Goal: Task Accomplishment & Management: Complete application form

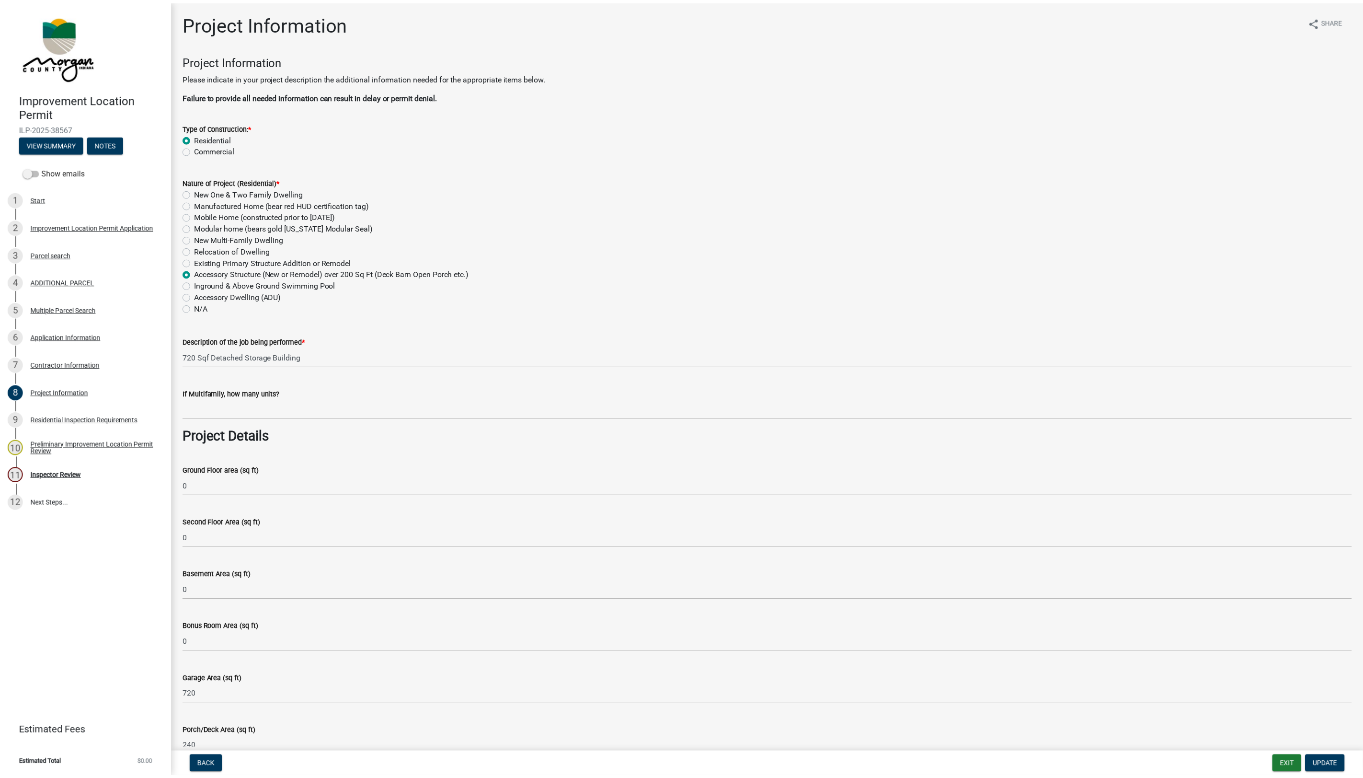
scroll to position [1081, 0]
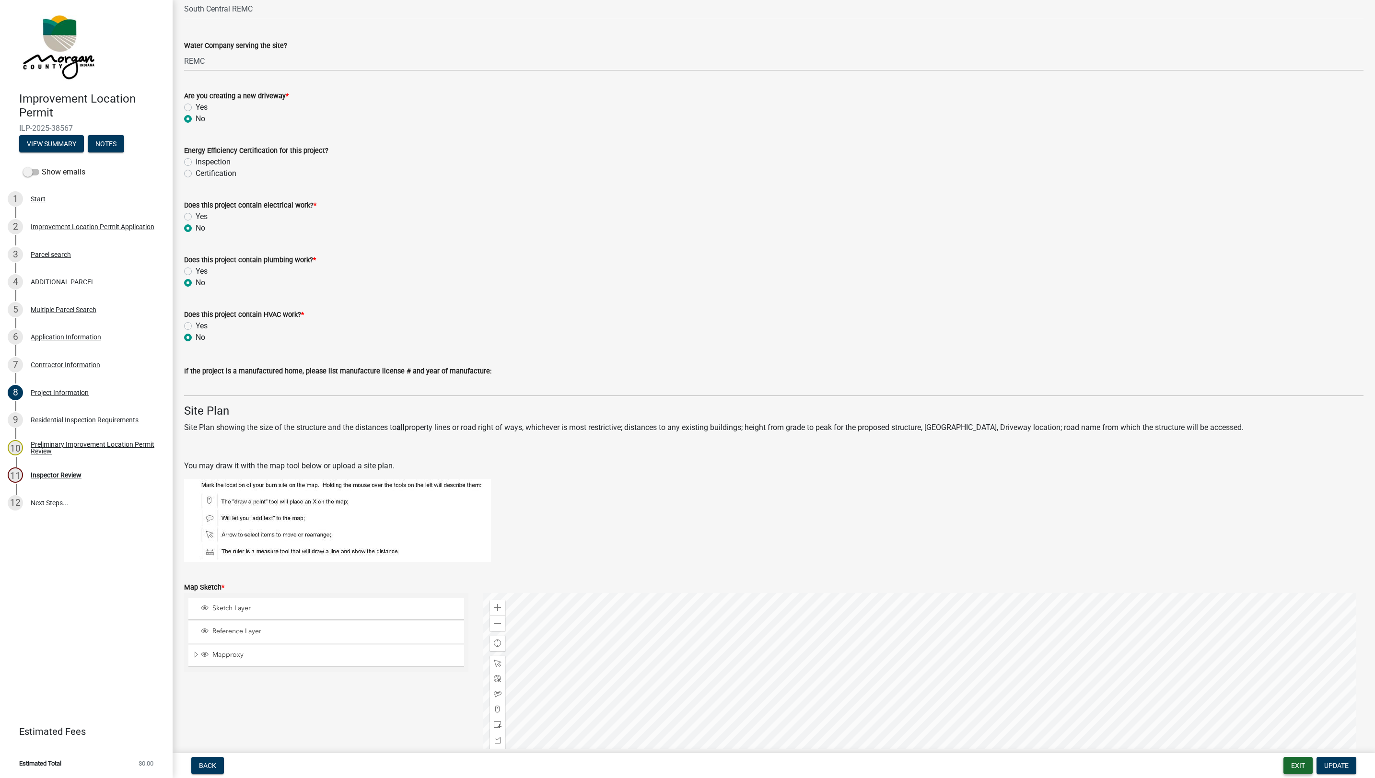
click at [1284, 763] on button "Exit" at bounding box center [1297, 765] width 29 height 17
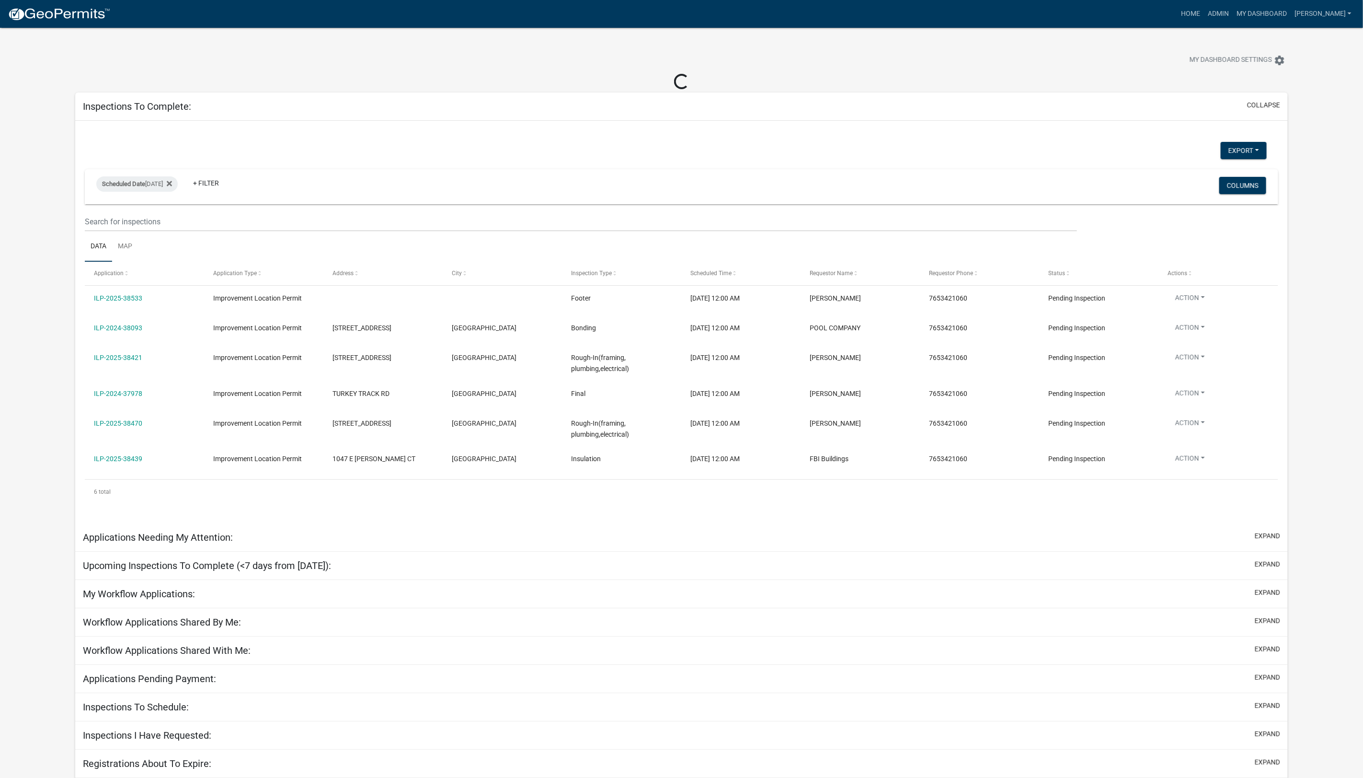
scroll to position [18, 0]
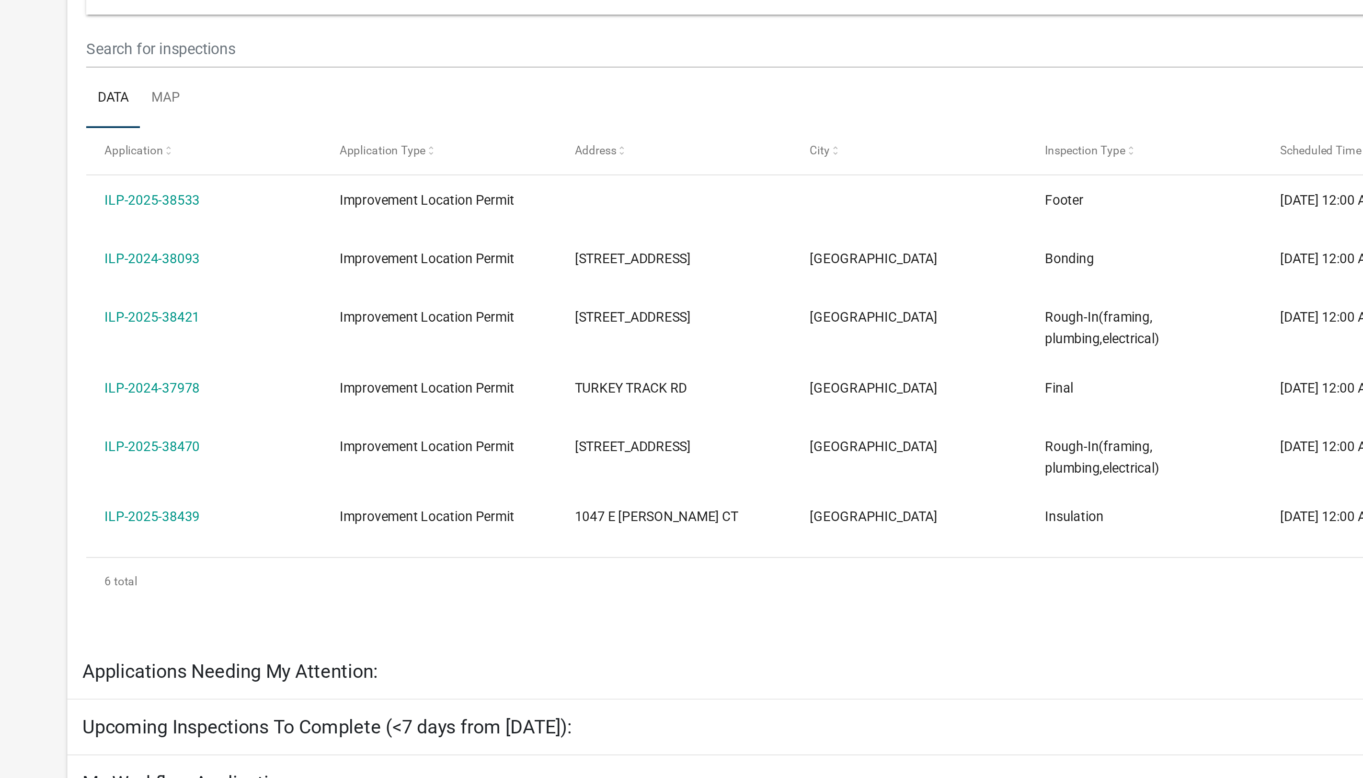
click at [127, 375] on link "ILP-2024-37978" at bounding box center [118, 376] width 48 height 8
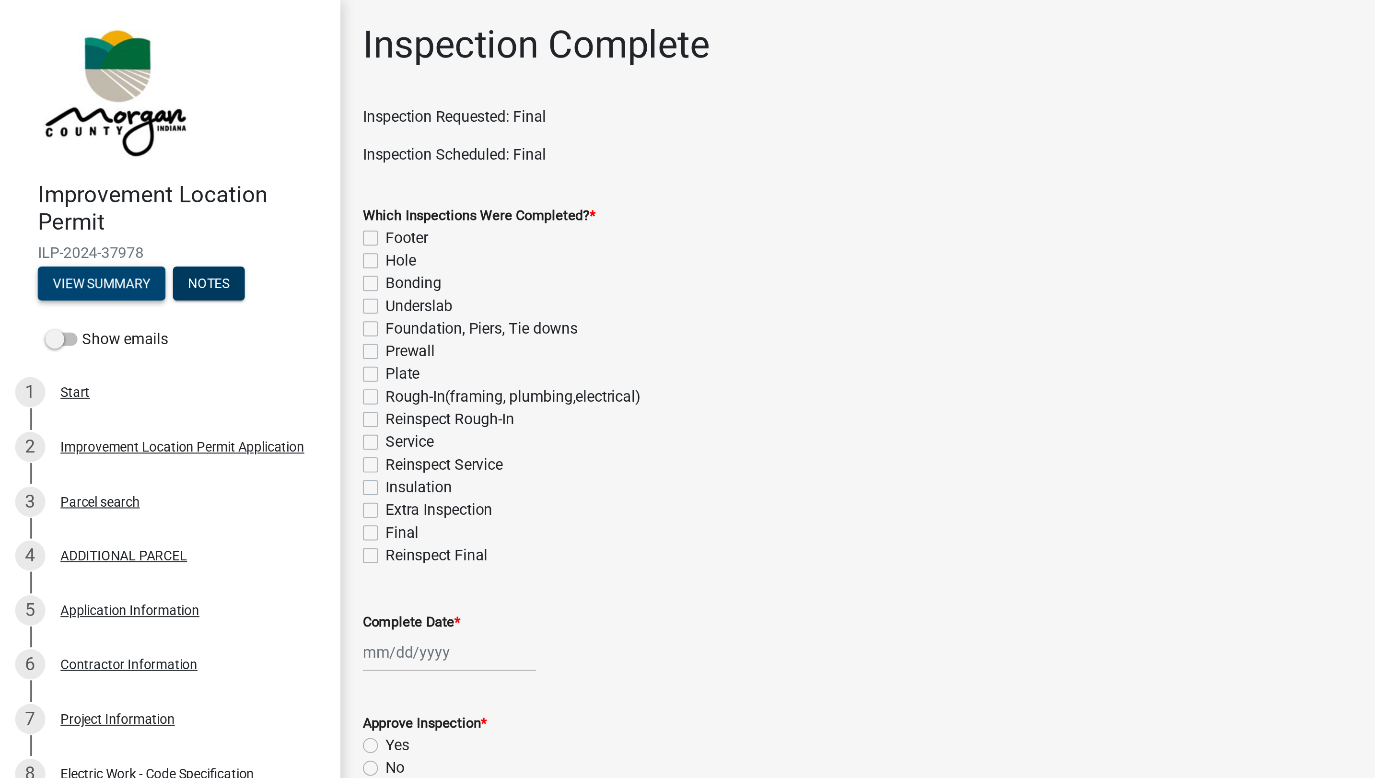
click at [54, 143] on button "View Summary" at bounding box center [51, 143] width 65 height 17
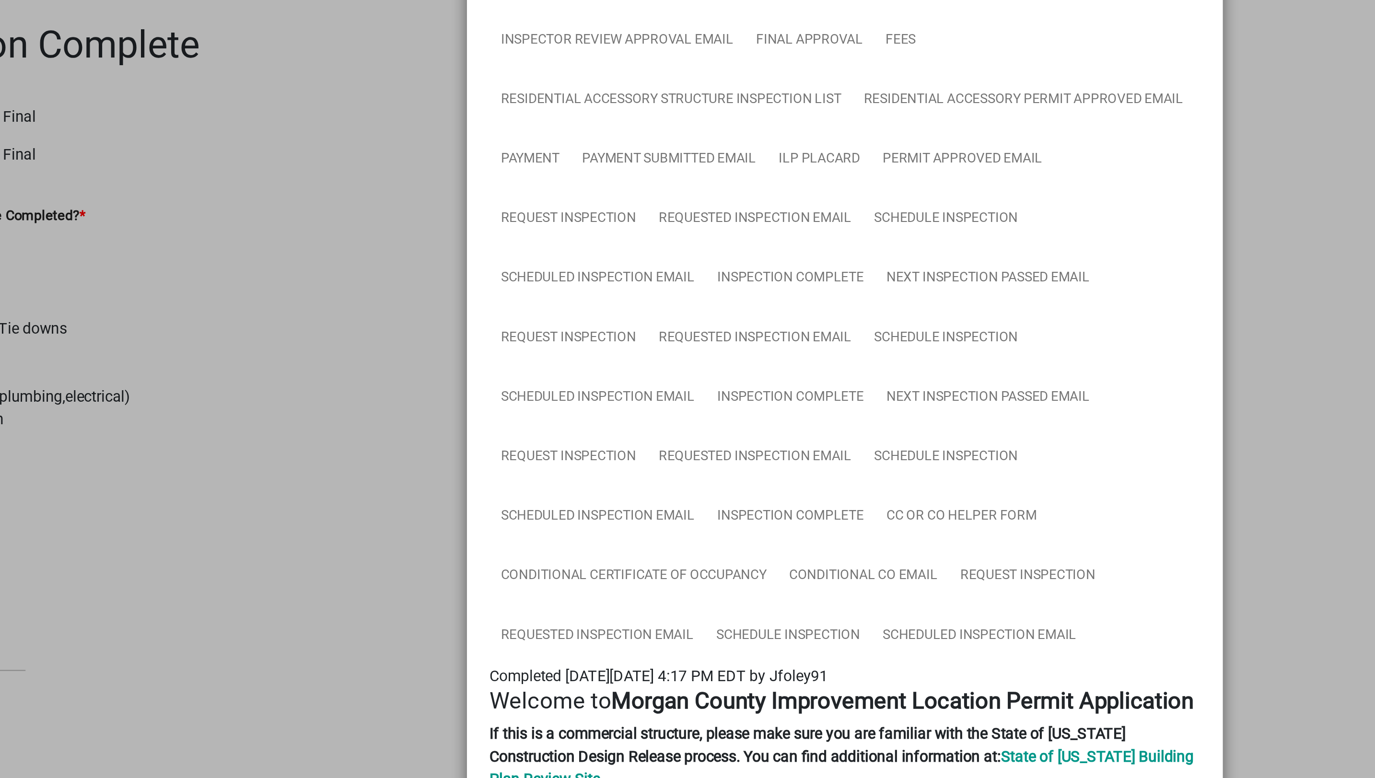
scroll to position [218, 0]
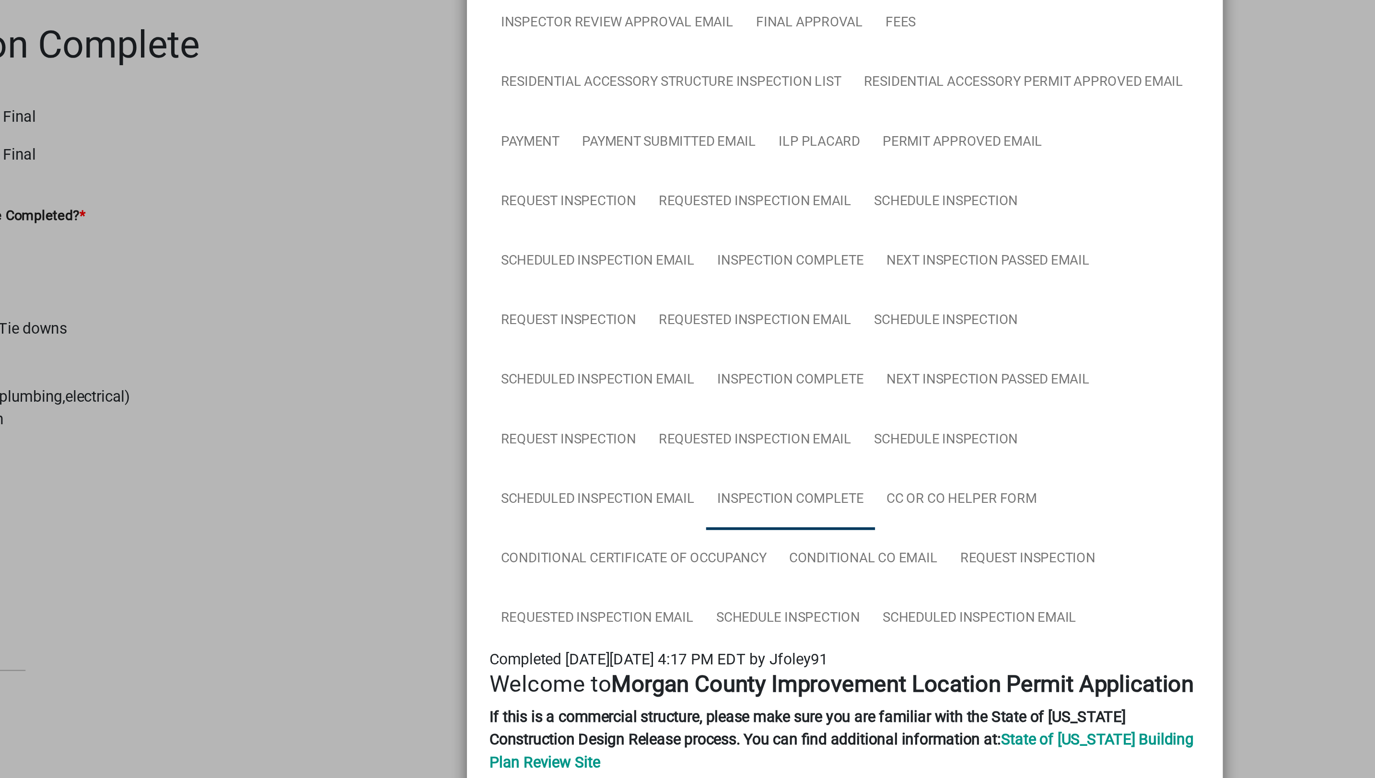
click at [653, 259] on link "Inspection Complete" at bounding box center [660, 253] width 86 height 31
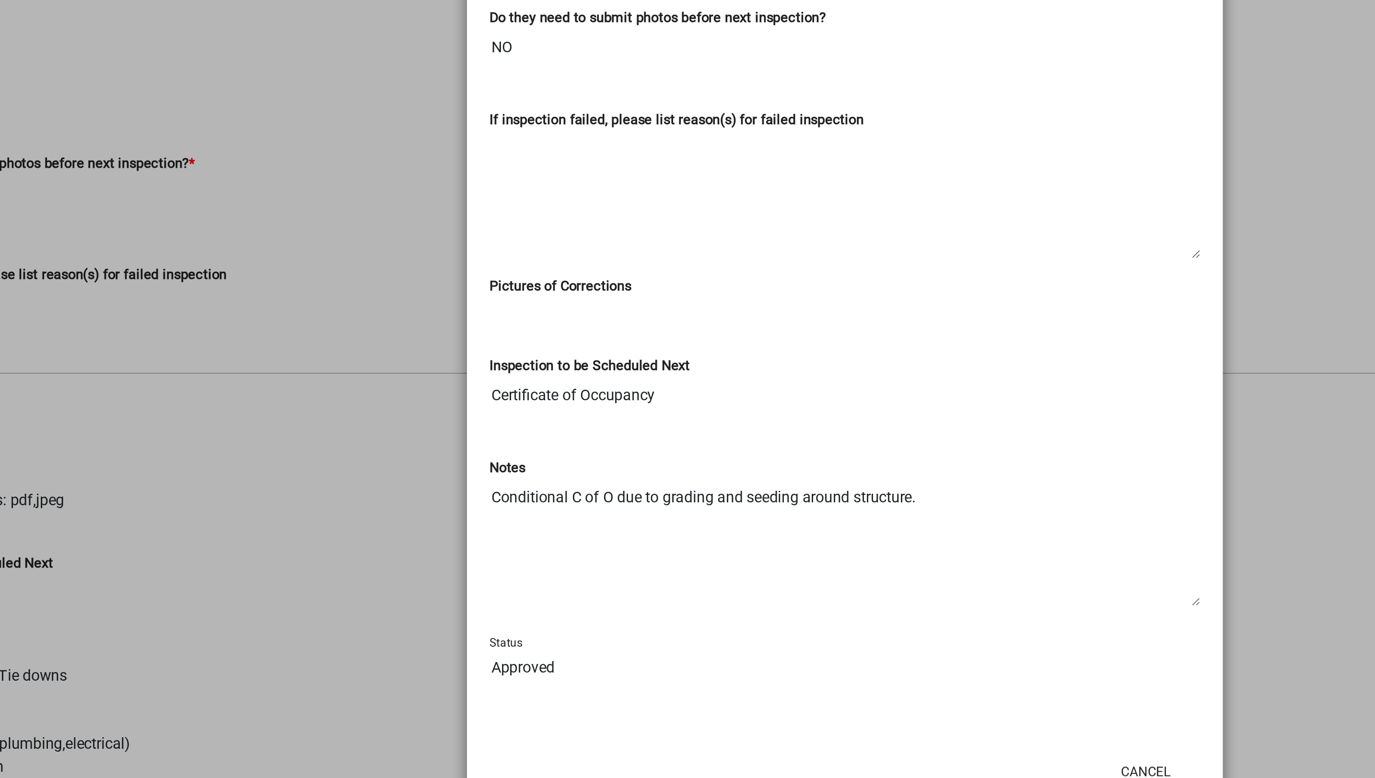
scroll to position [0, 0]
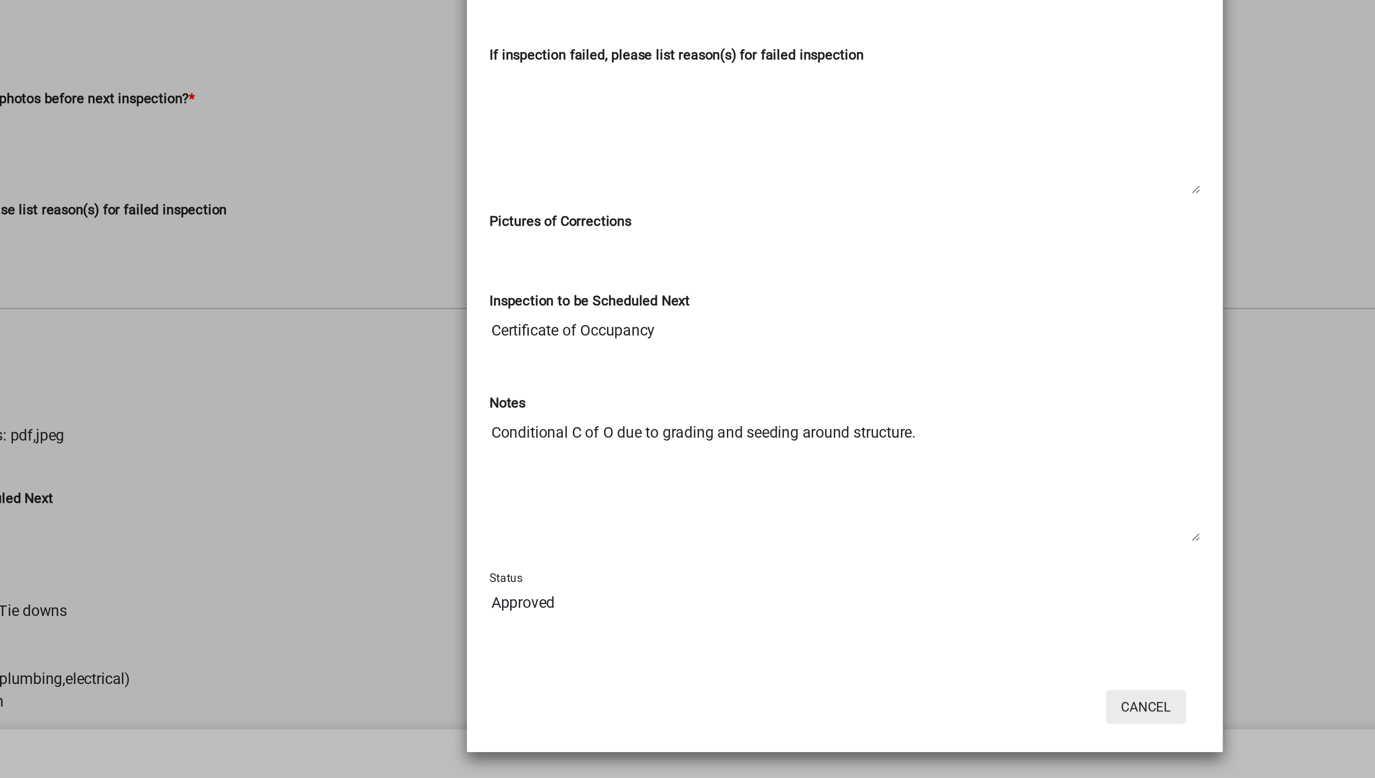
click at [830, 742] on button "Cancel" at bounding box center [840, 741] width 41 height 17
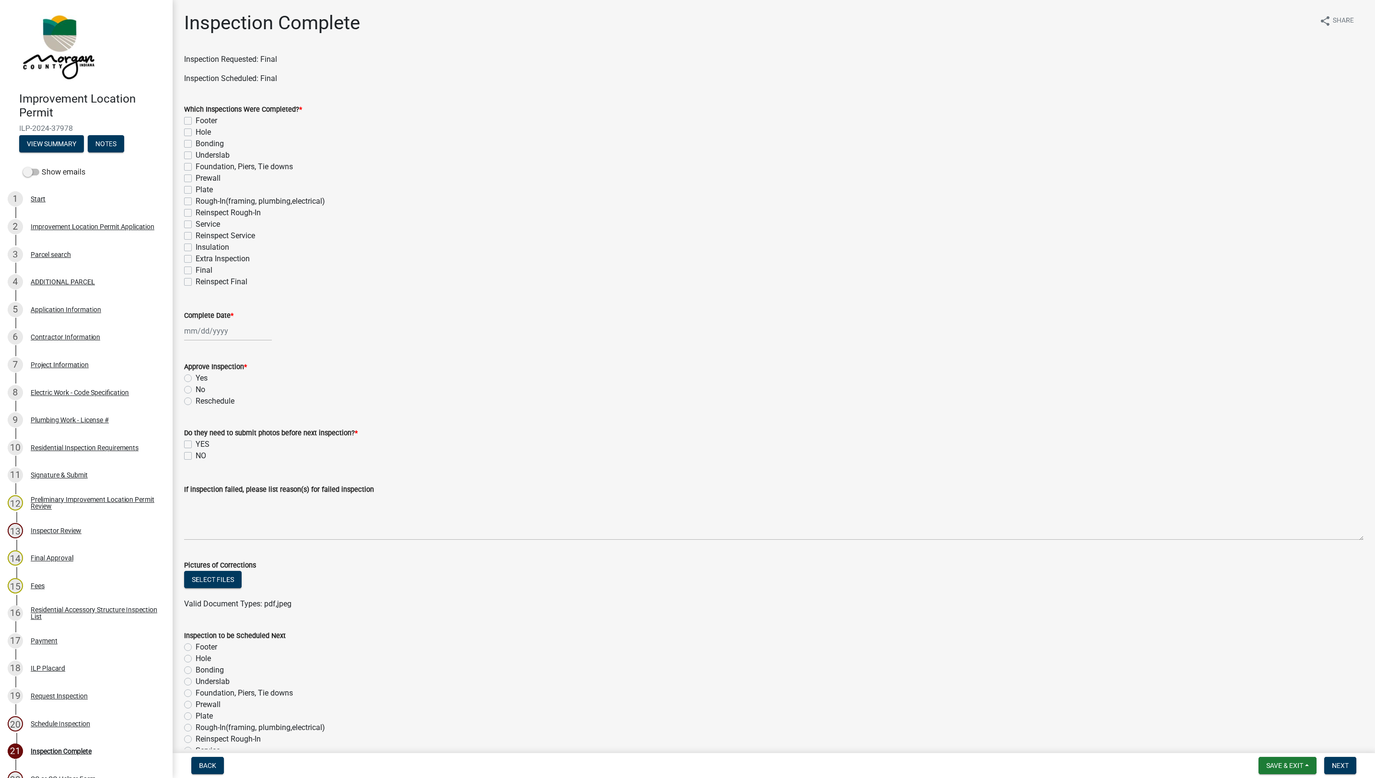
click at [82, 377] on link "7 Project Information" at bounding box center [86, 365] width 173 height 28
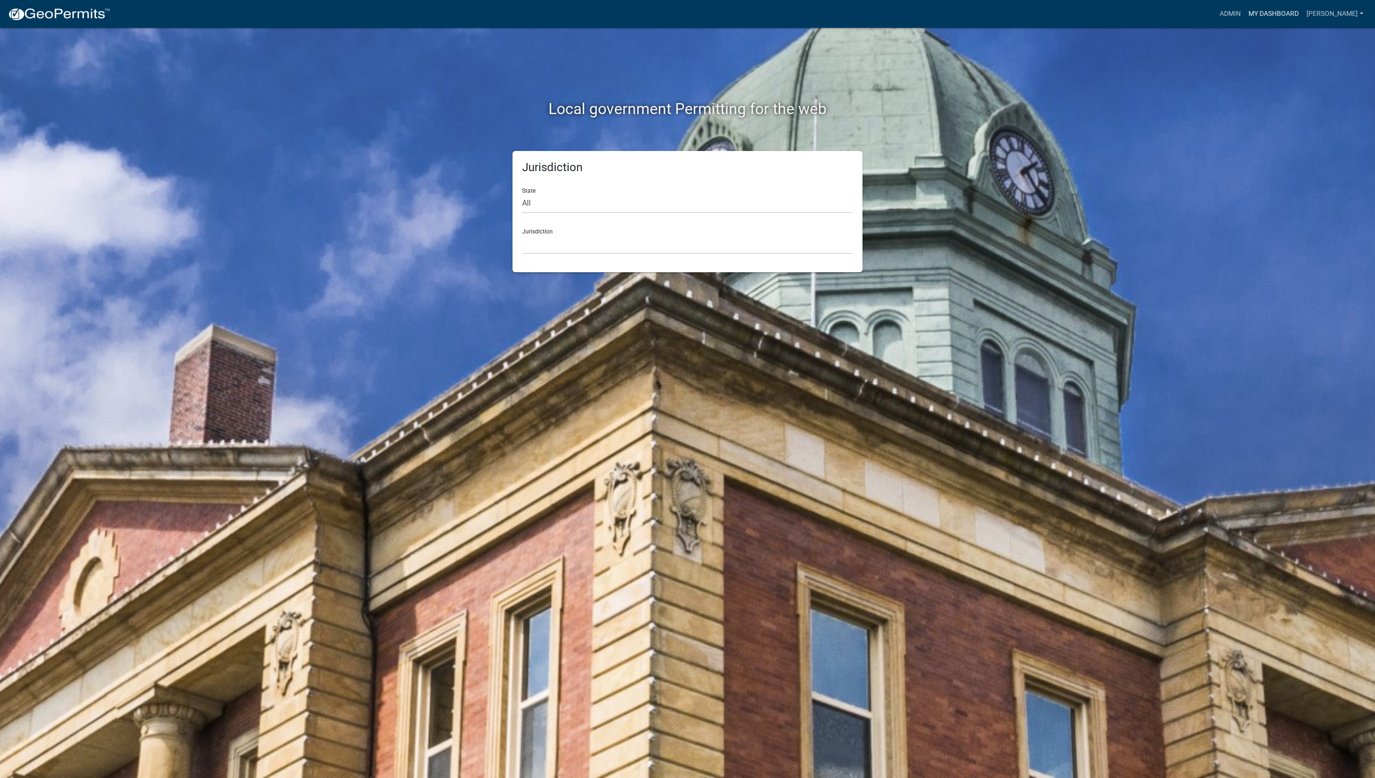
click at [1289, 13] on link "My Dashboard" at bounding box center [1273, 14] width 58 height 18
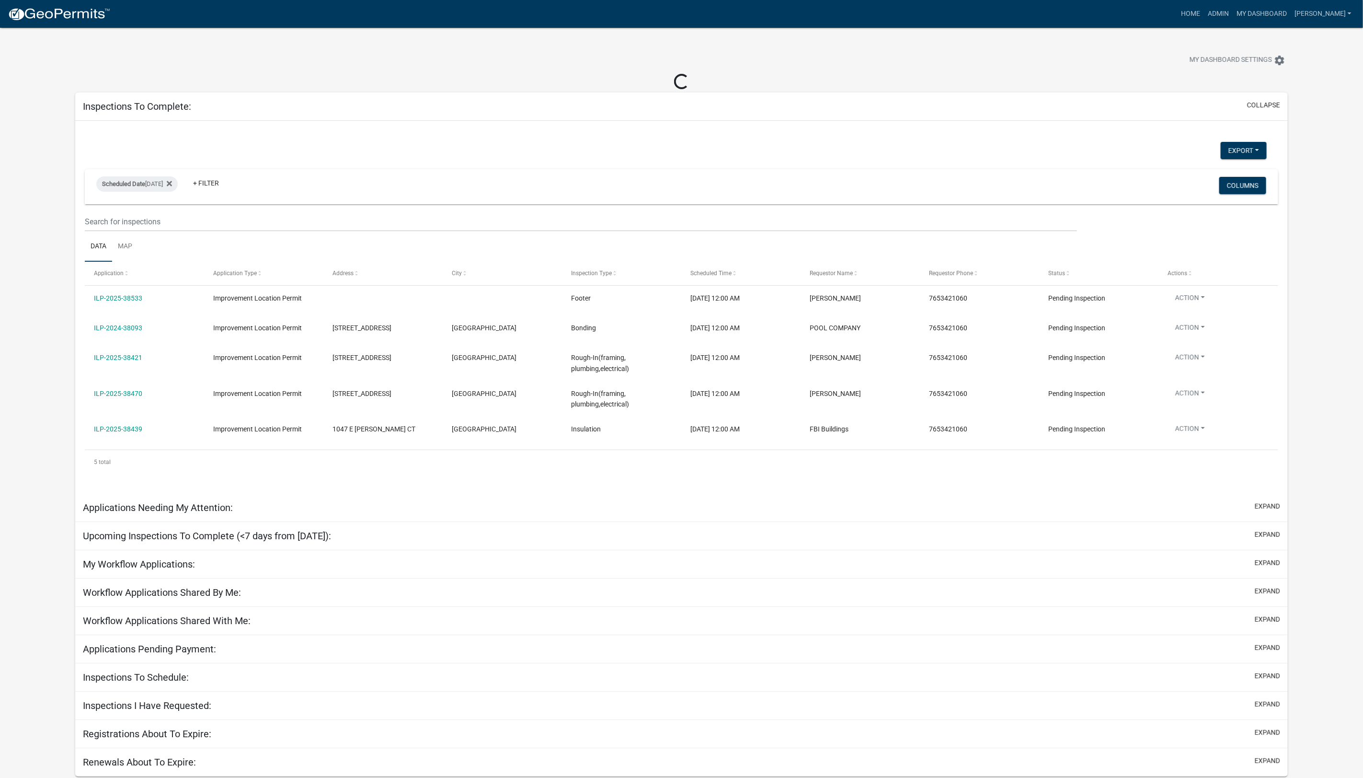
select select "1: 25"
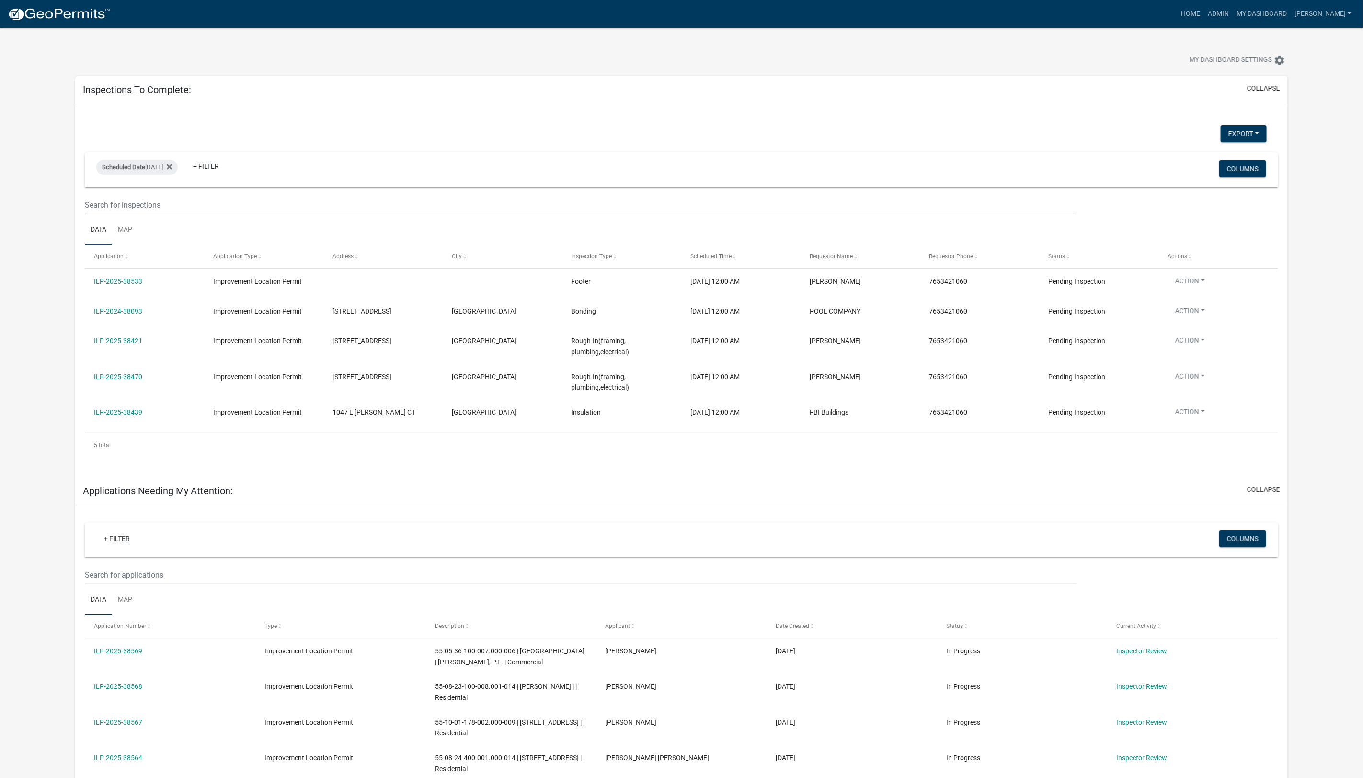
scroll to position [3, 0]
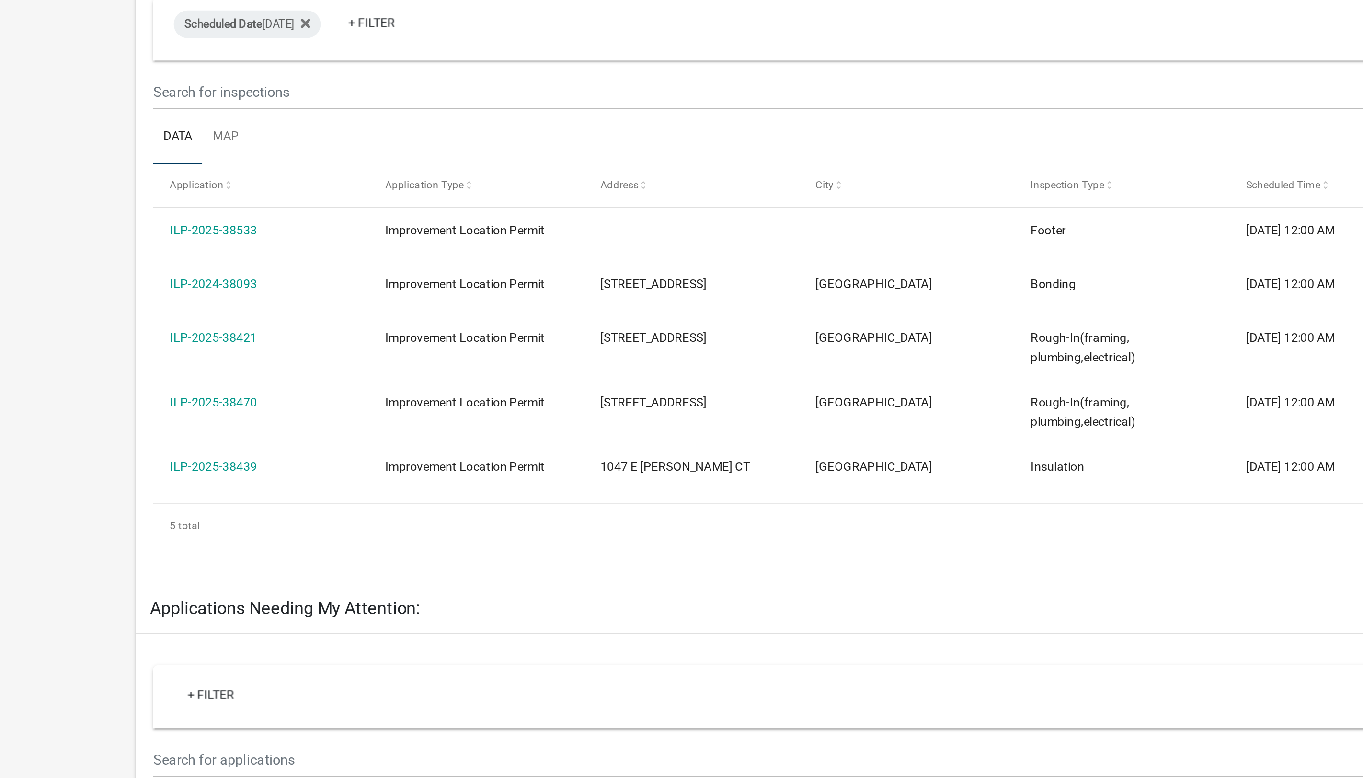
click at [128, 407] on link "ILP-2025-38439" at bounding box center [118, 409] width 48 height 8
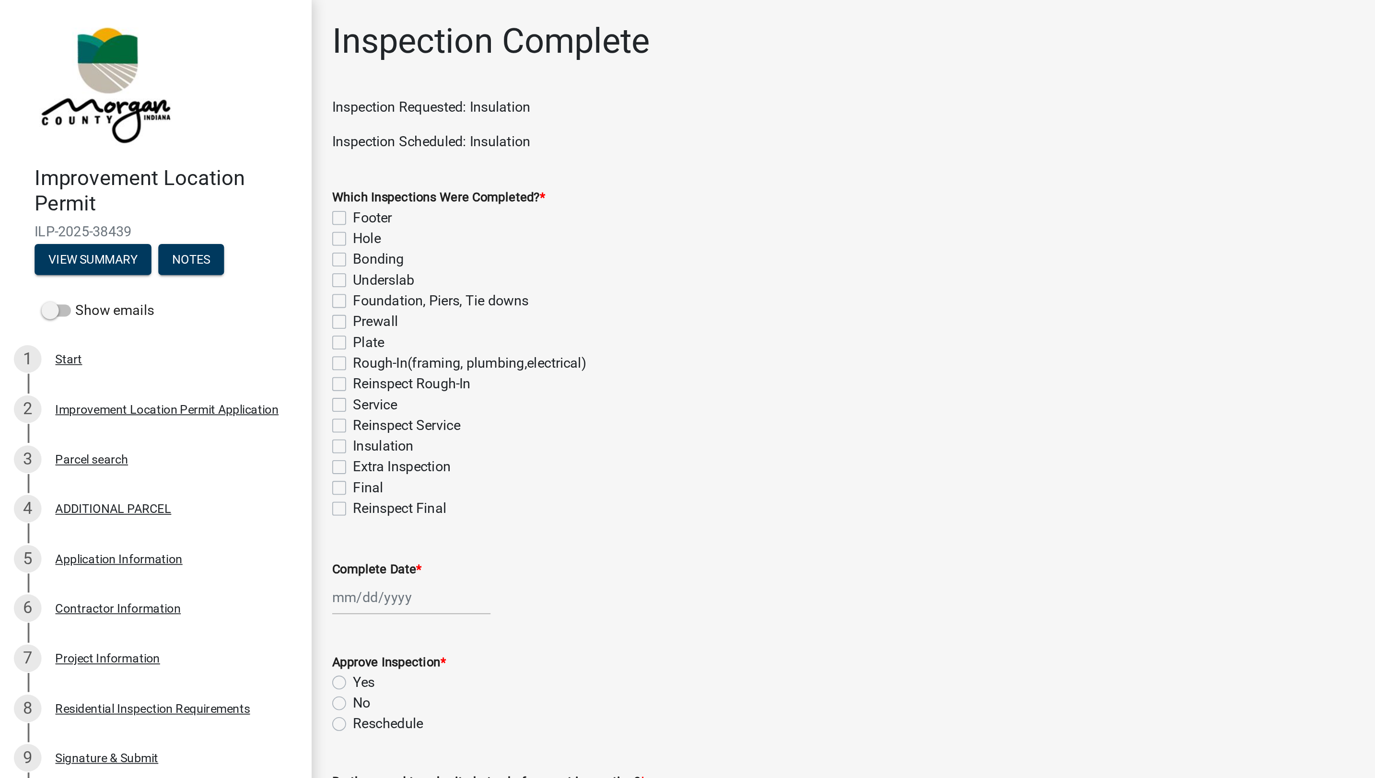
click at [196, 248] on label "Insulation" at bounding box center [213, 248] width 34 height 12
click at [196, 248] on input "Insulation" at bounding box center [199, 245] width 6 height 6
checkbox input "true"
checkbox input "false"
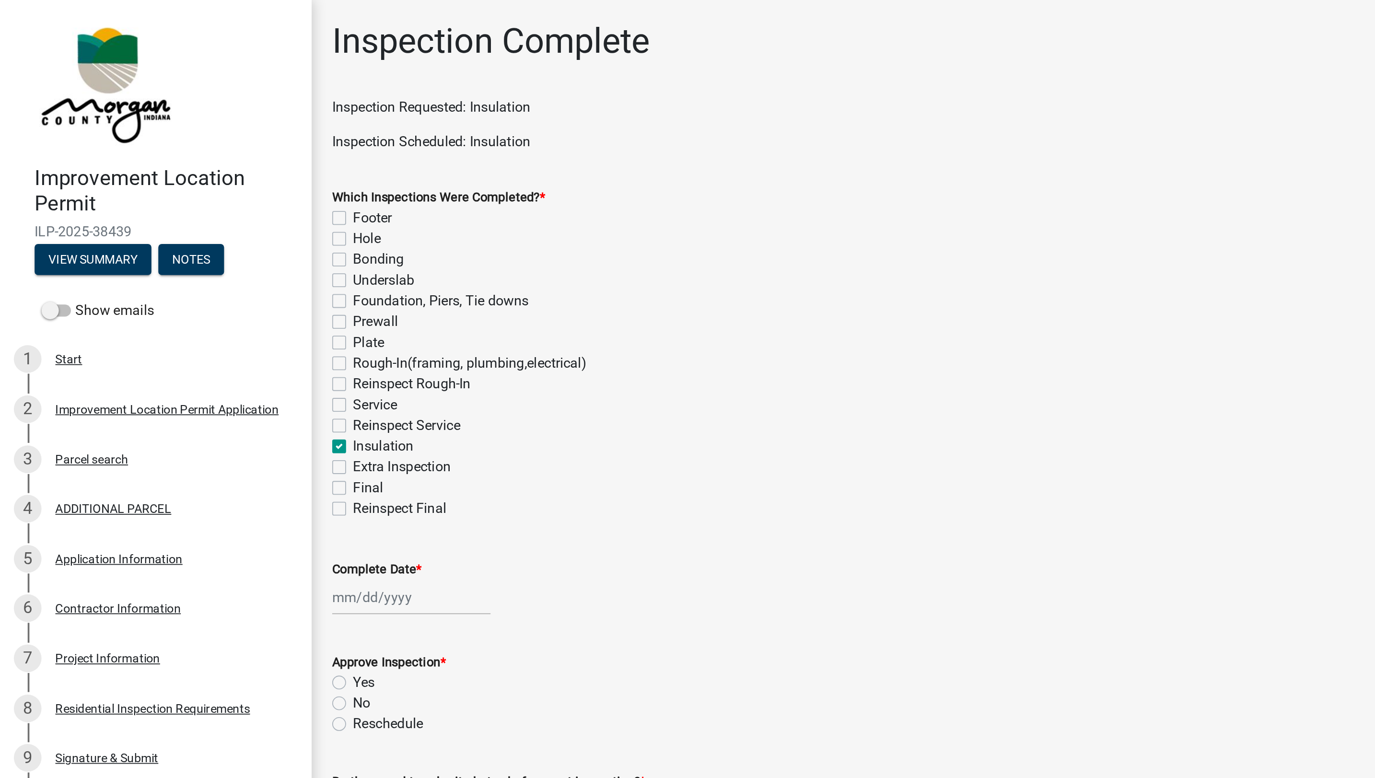
checkbox input "false"
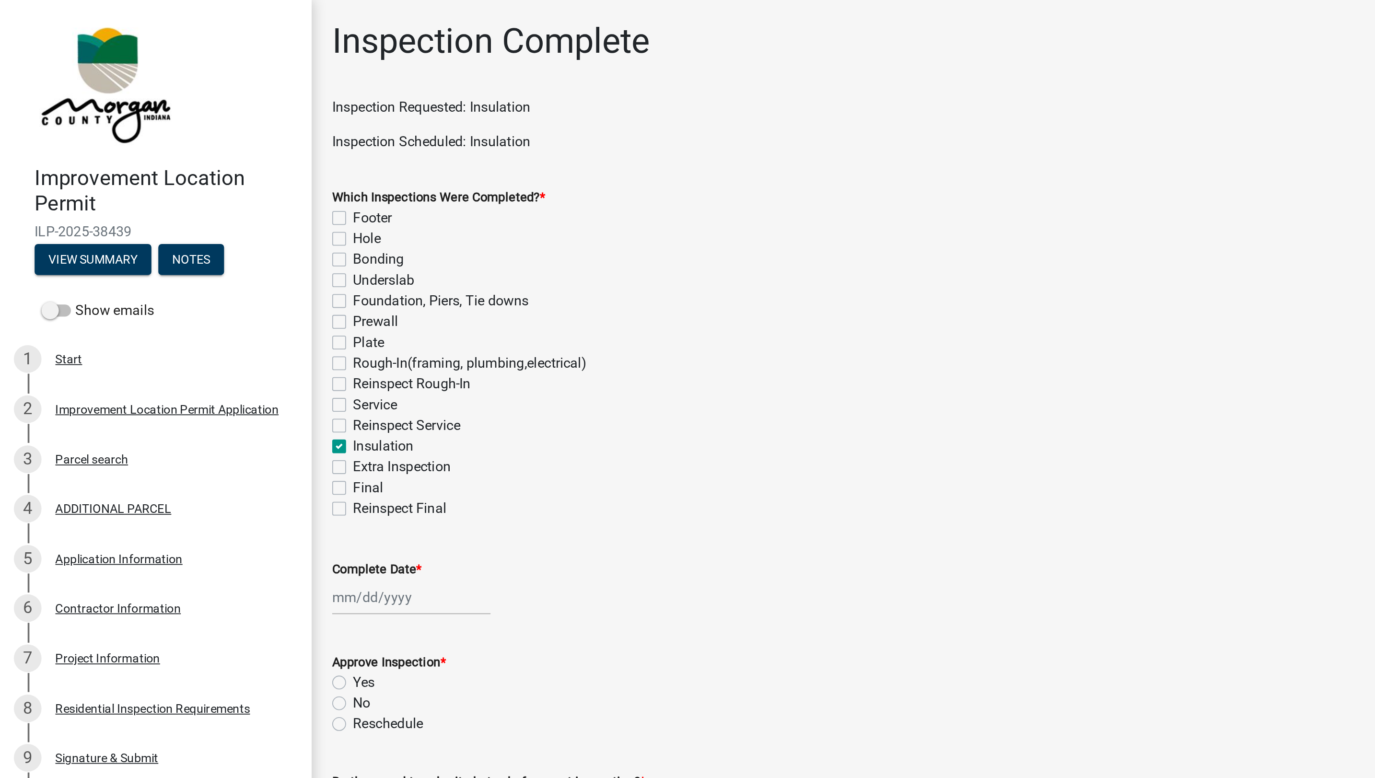
checkbox input "false"
checkbox input "true"
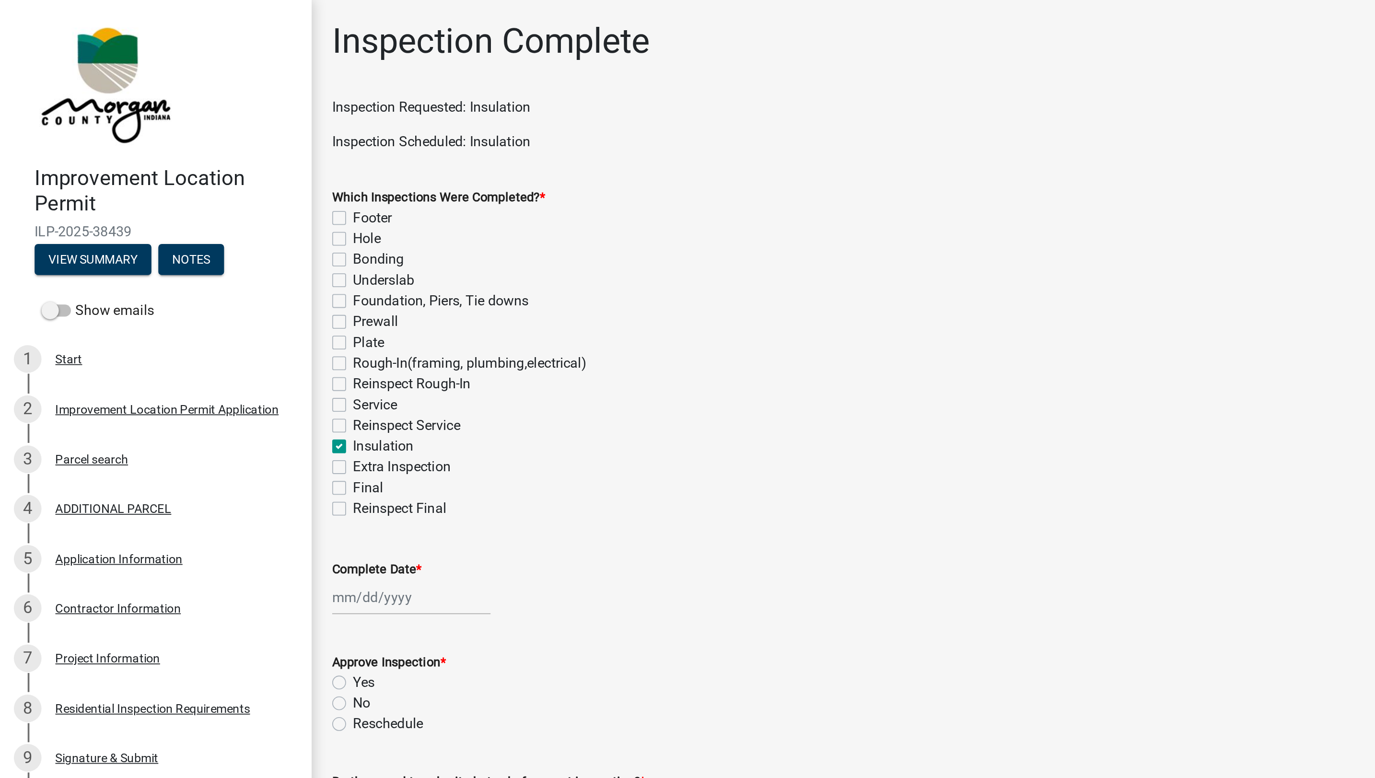
checkbox input "false"
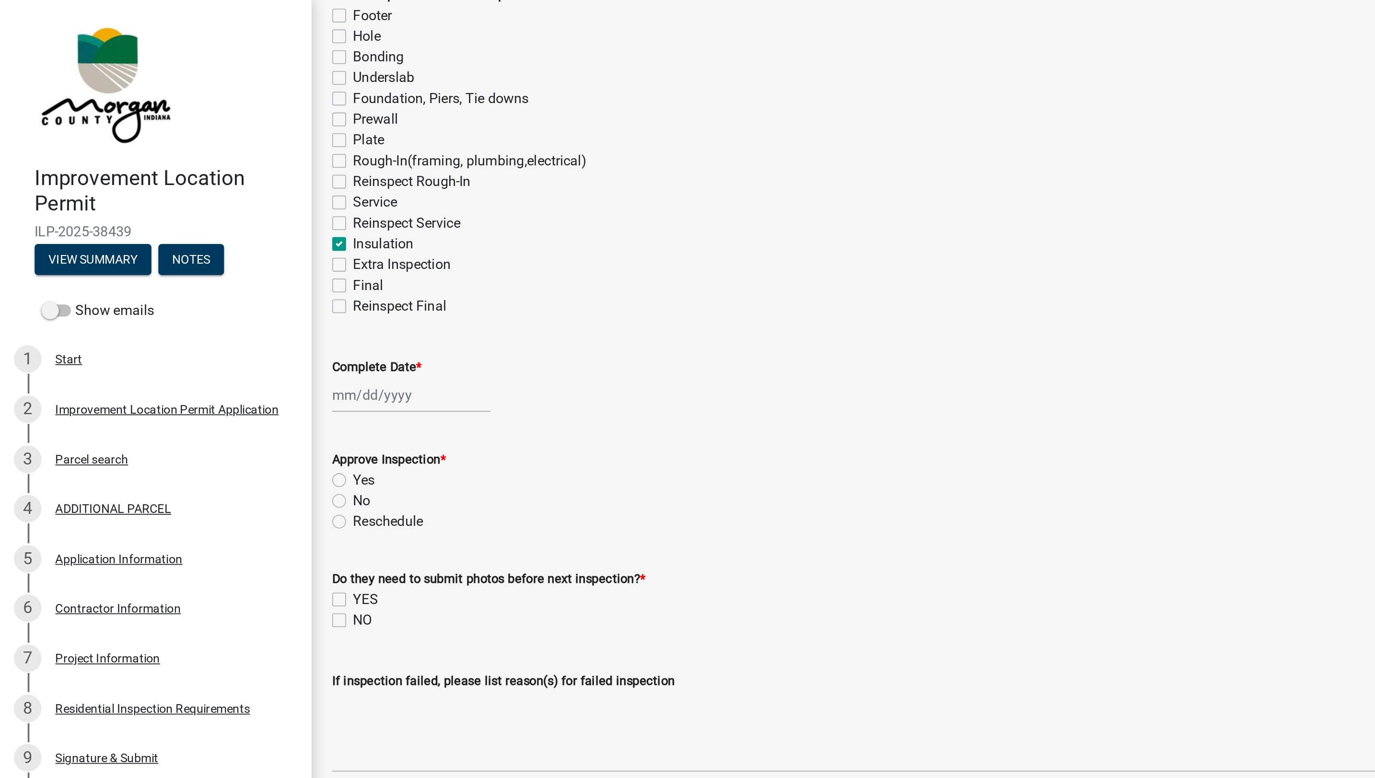
scroll to position [114, 0]
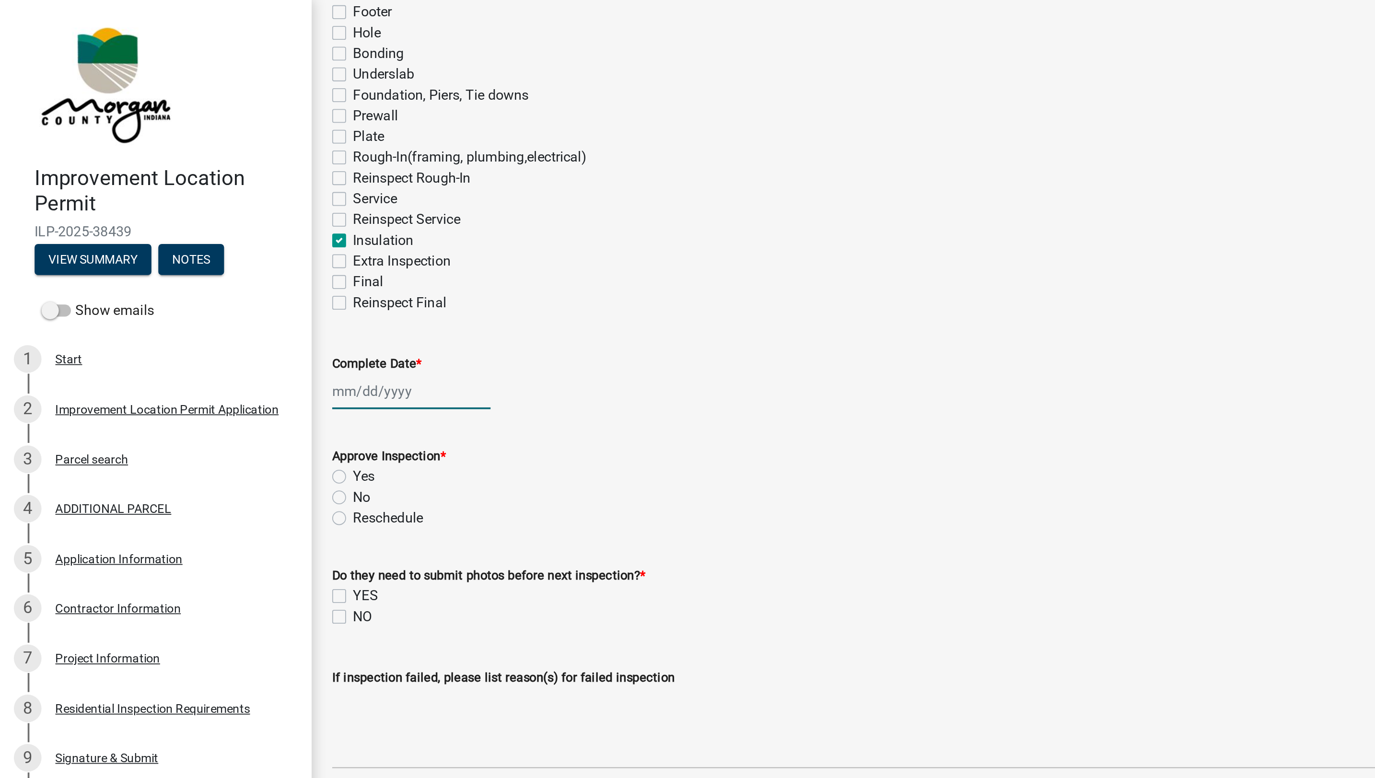
click at [210, 216] on div at bounding box center [228, 217] width 88 height 20
select select "8"
select select "2025"
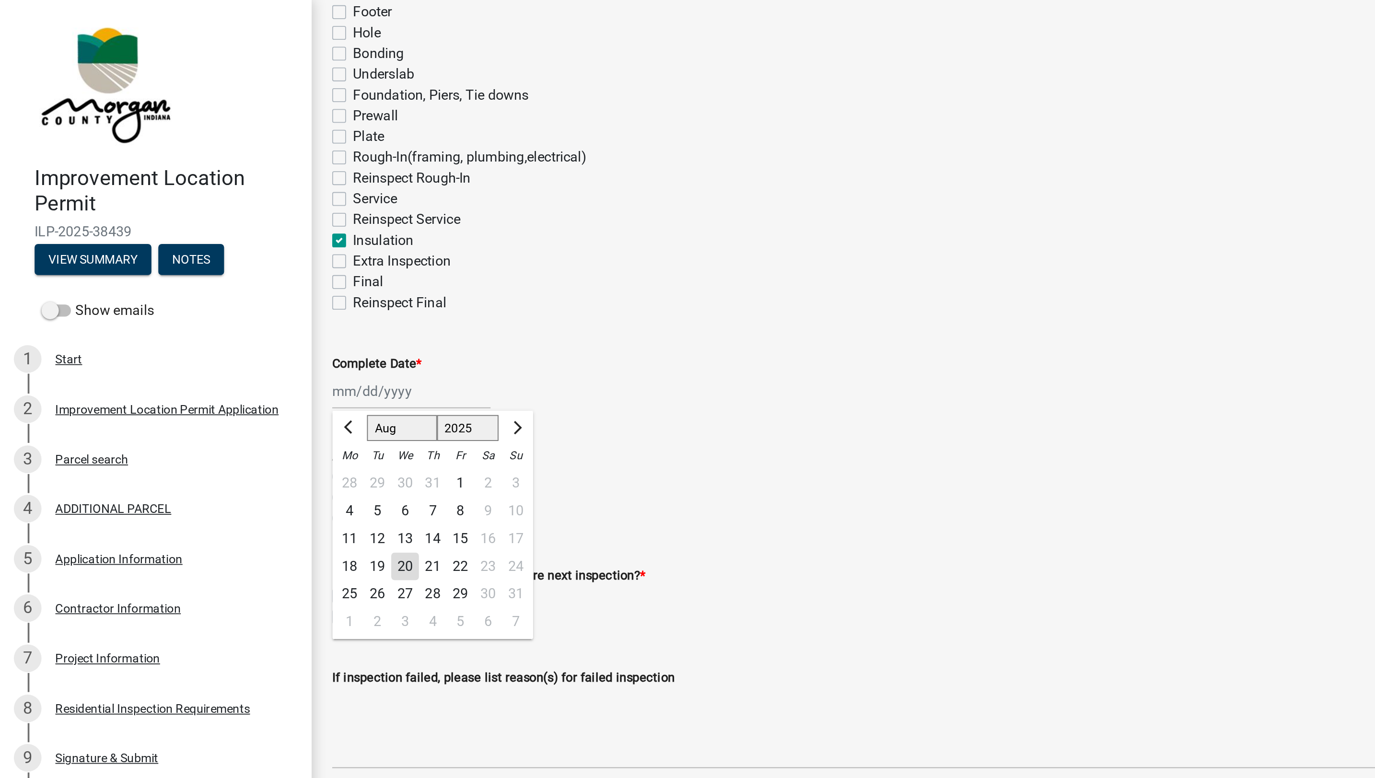
click at [222, 316] on div "20" at bounding box center [224, 313] width 15 height 15
type input "[DATE]"
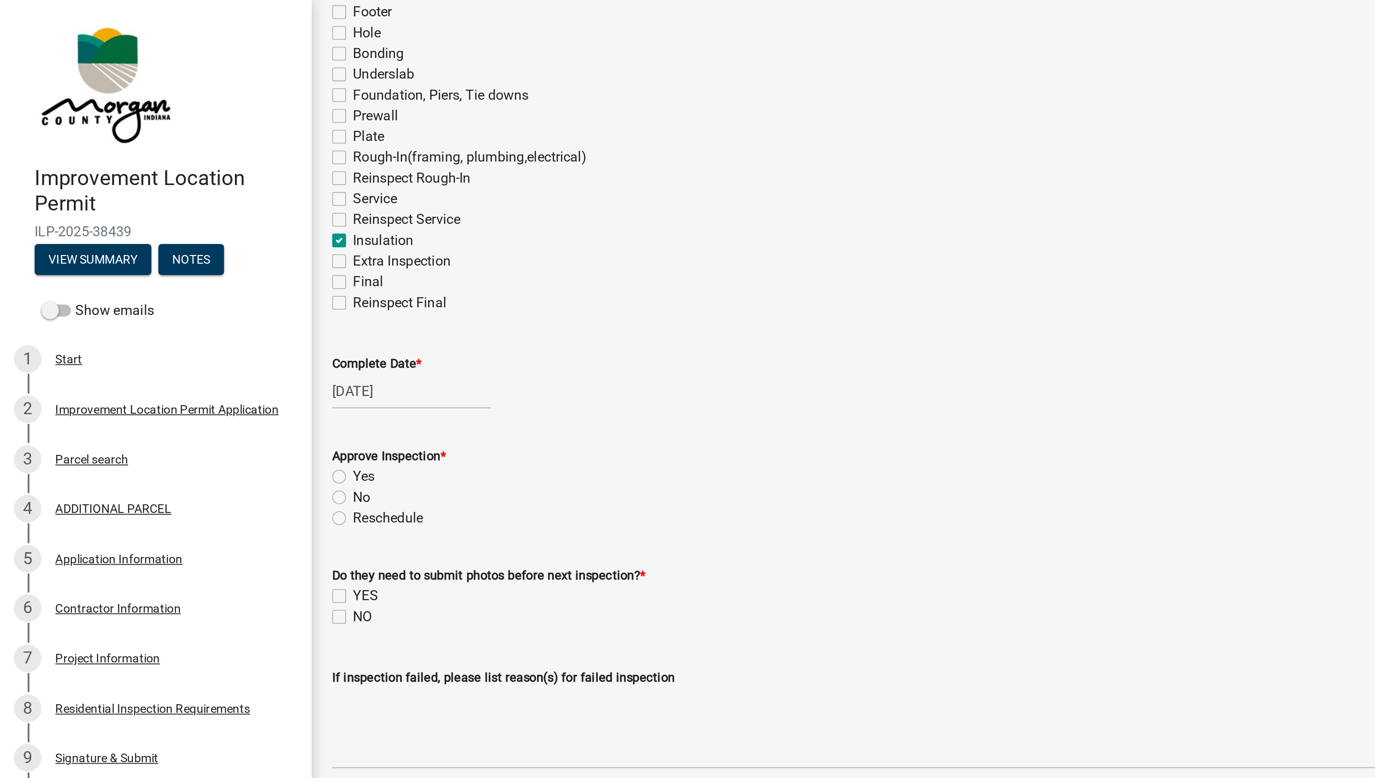
click at [196, 265] on label "Yes" at bounding box center [202, 264] width 12 height 12
click at [196, 265] on input "Yes" at bounding box center [199, 261] width 6 height 6
radio input "true"
click at [196, 343] on label "NO" at bounding box center [201, 342] width 11 height 12
click at [196, 342] on input "NO" at bounding box center [199, 339] width 6 height 6
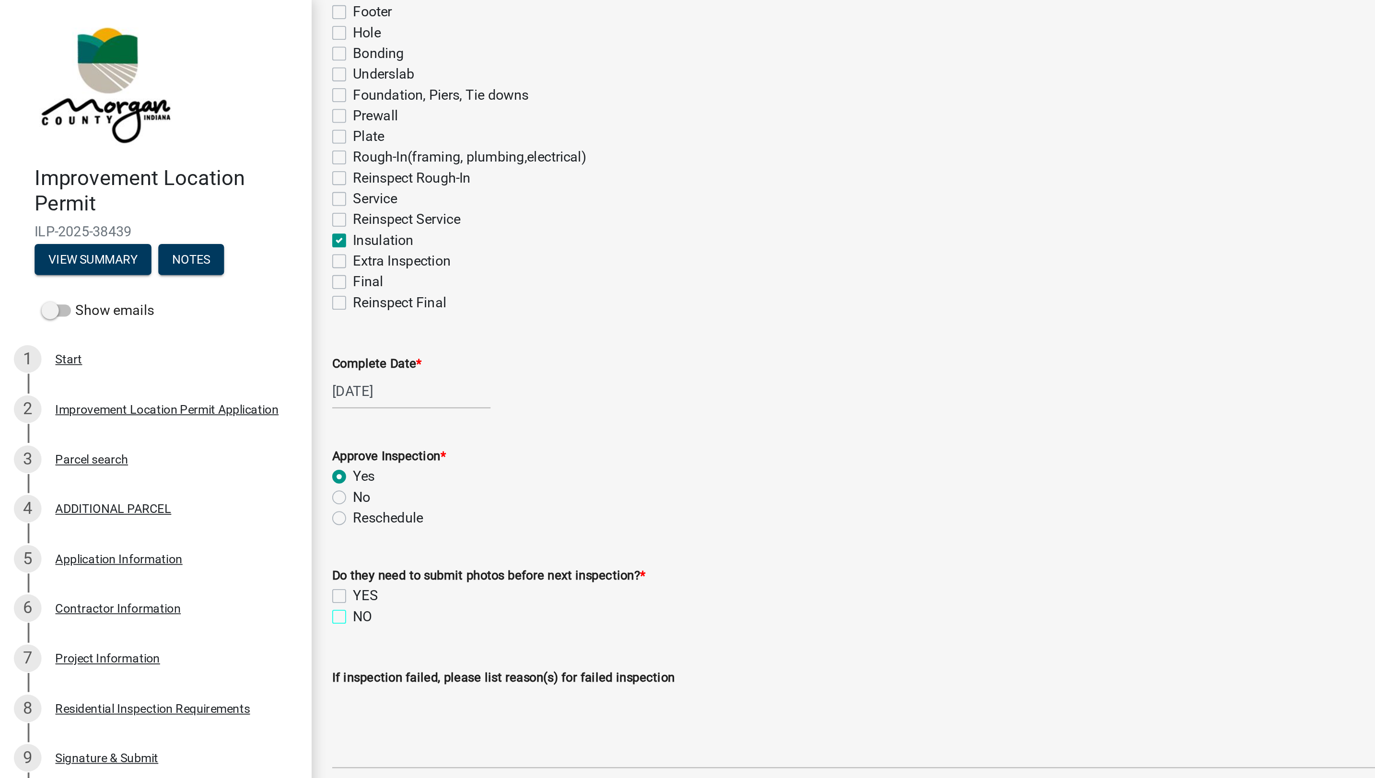
checkbox input "true"
checkbox input "false"
checkbox input "true"
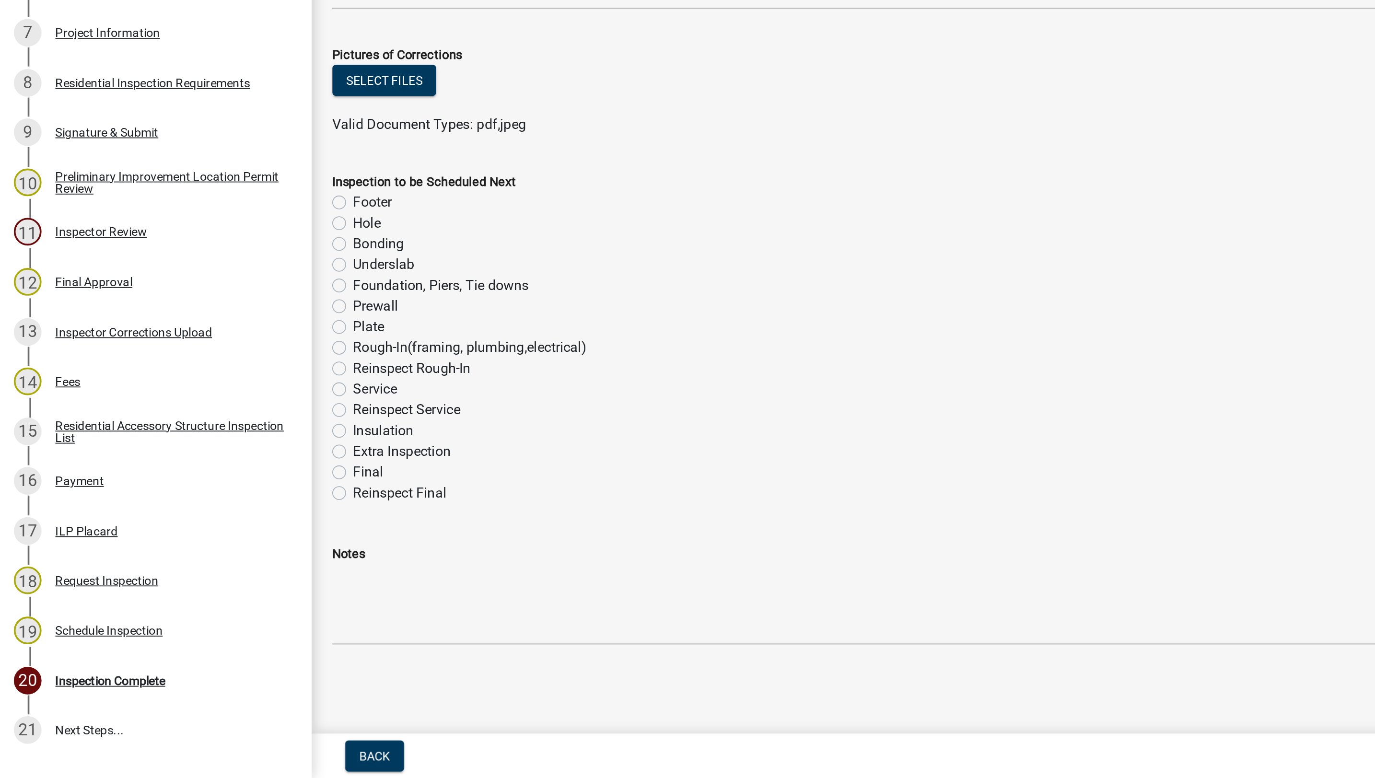
click at [196, 561] on label "Service" at bounding box center [208, 562] width 24 height 12
click at [196, 561] on input "Service" at bounding box center [199, 559] width 6 height 6
radio input "true"
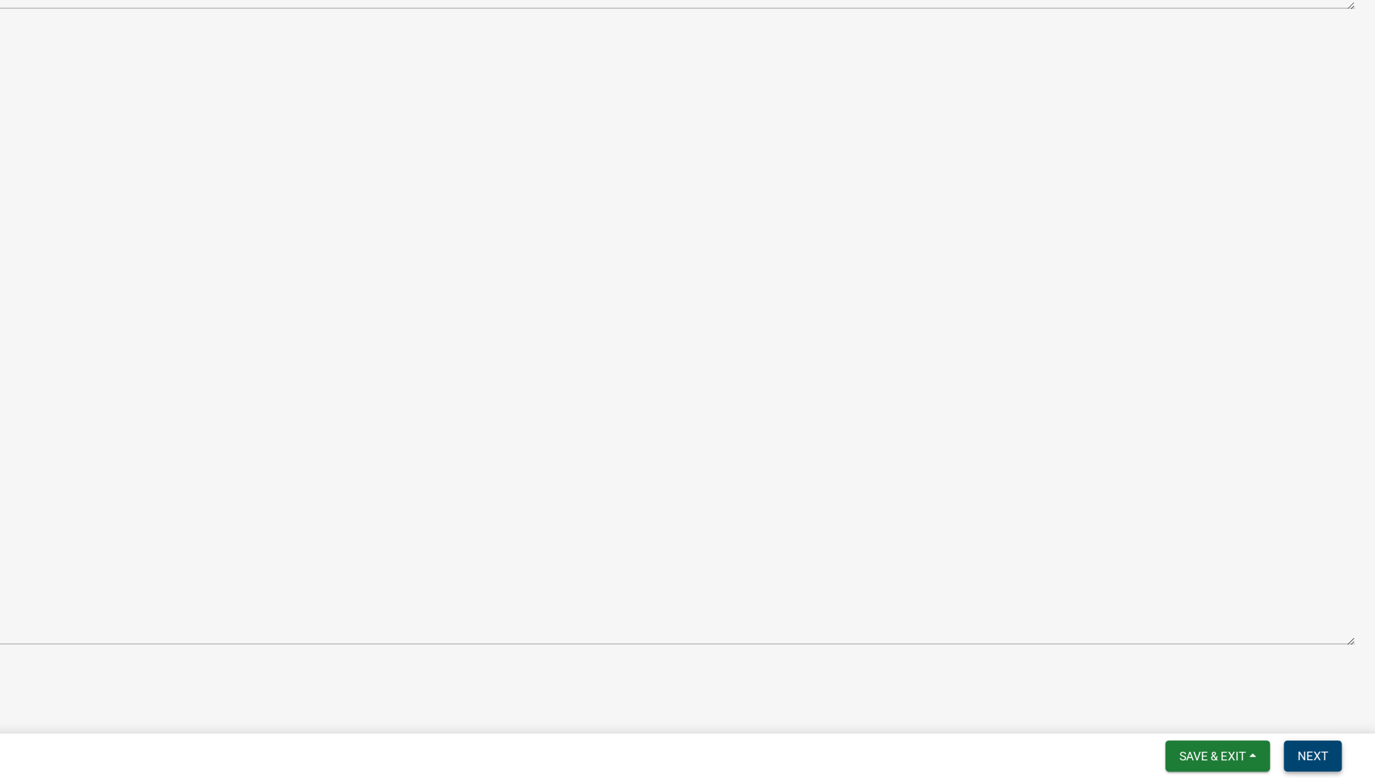
click at [1335, 766] on span "Next" at bounding box center [1339, 766] width 17 height 8
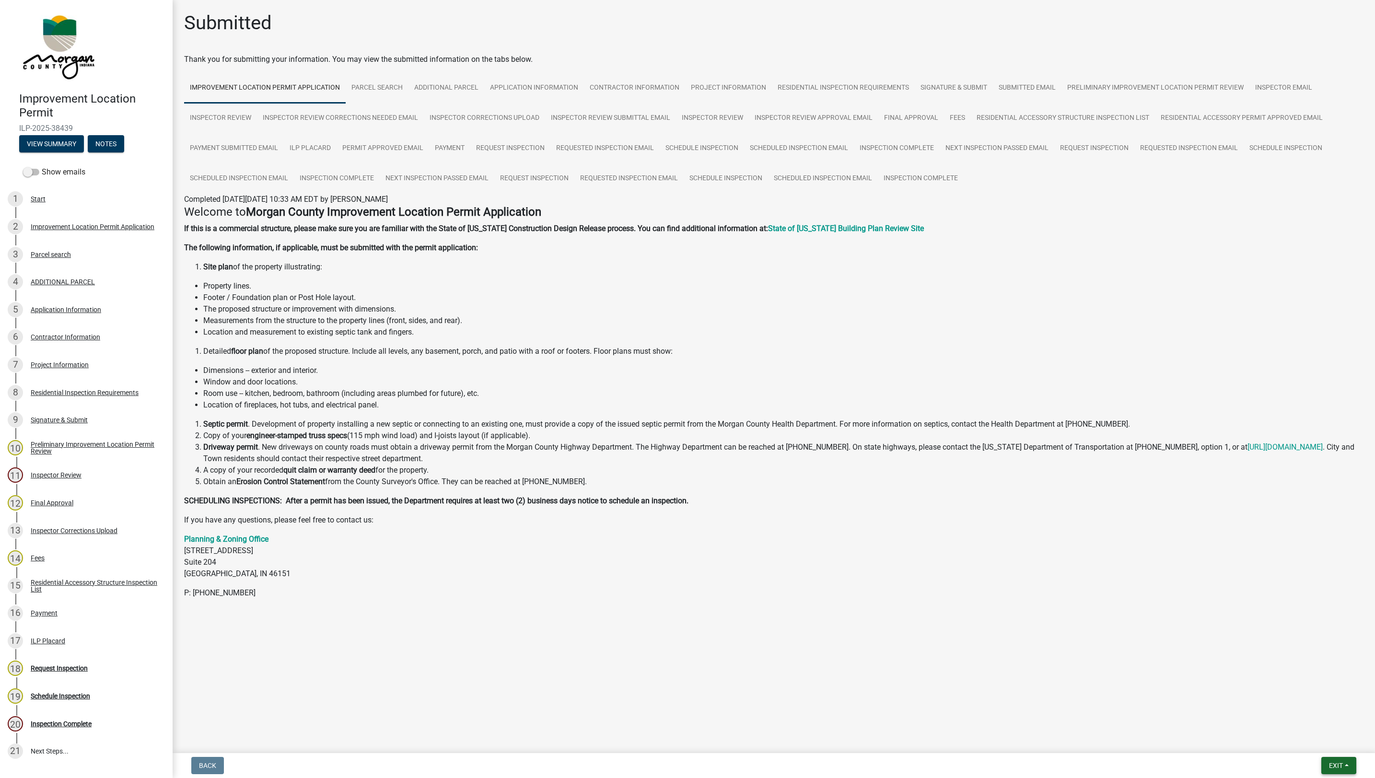
click at [1336, 765] on span "Exit" at bounding box center [1336, 766] width 14 height 8
click at [1303, 737] on button "Save & Exit" at bounding box center [1317, 740] width 77 height 23
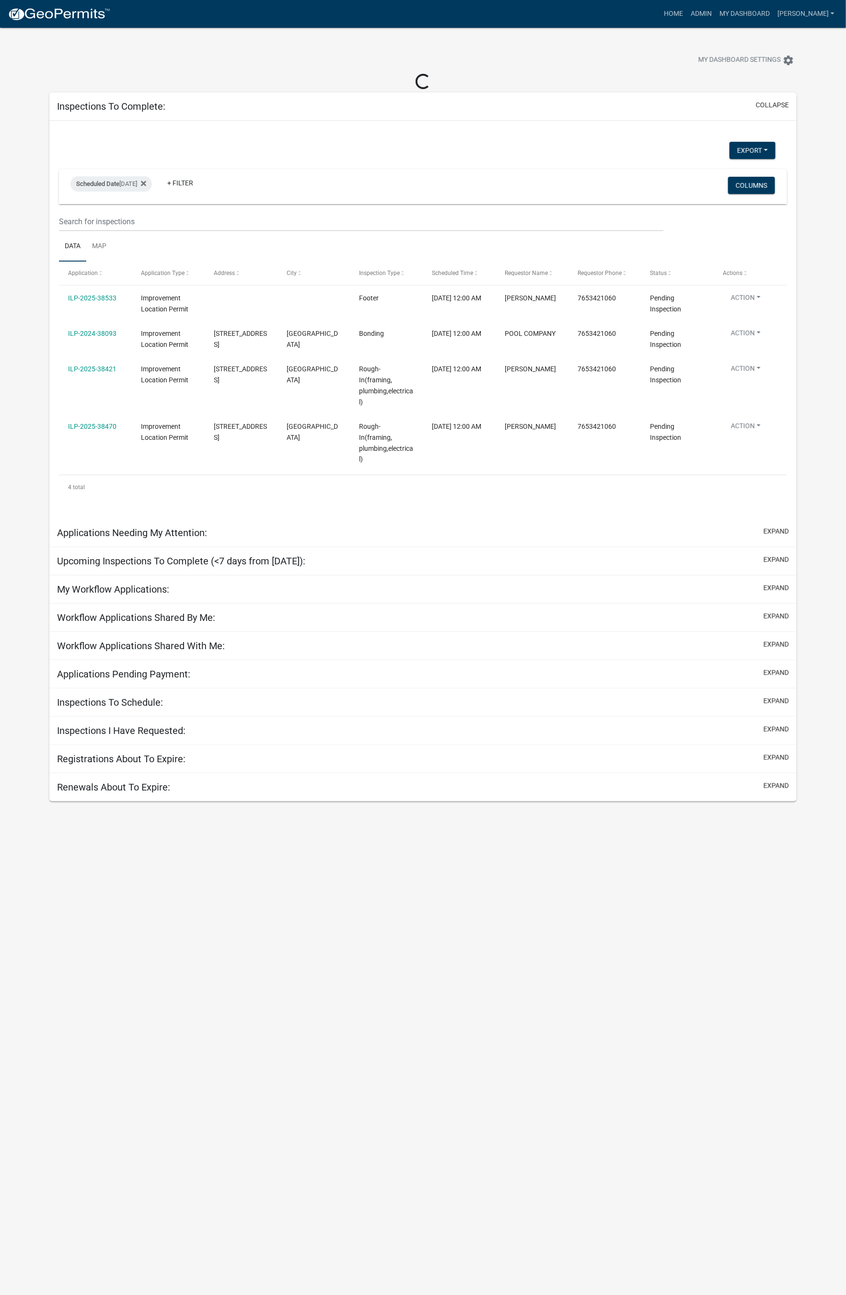
select select "1: 25"
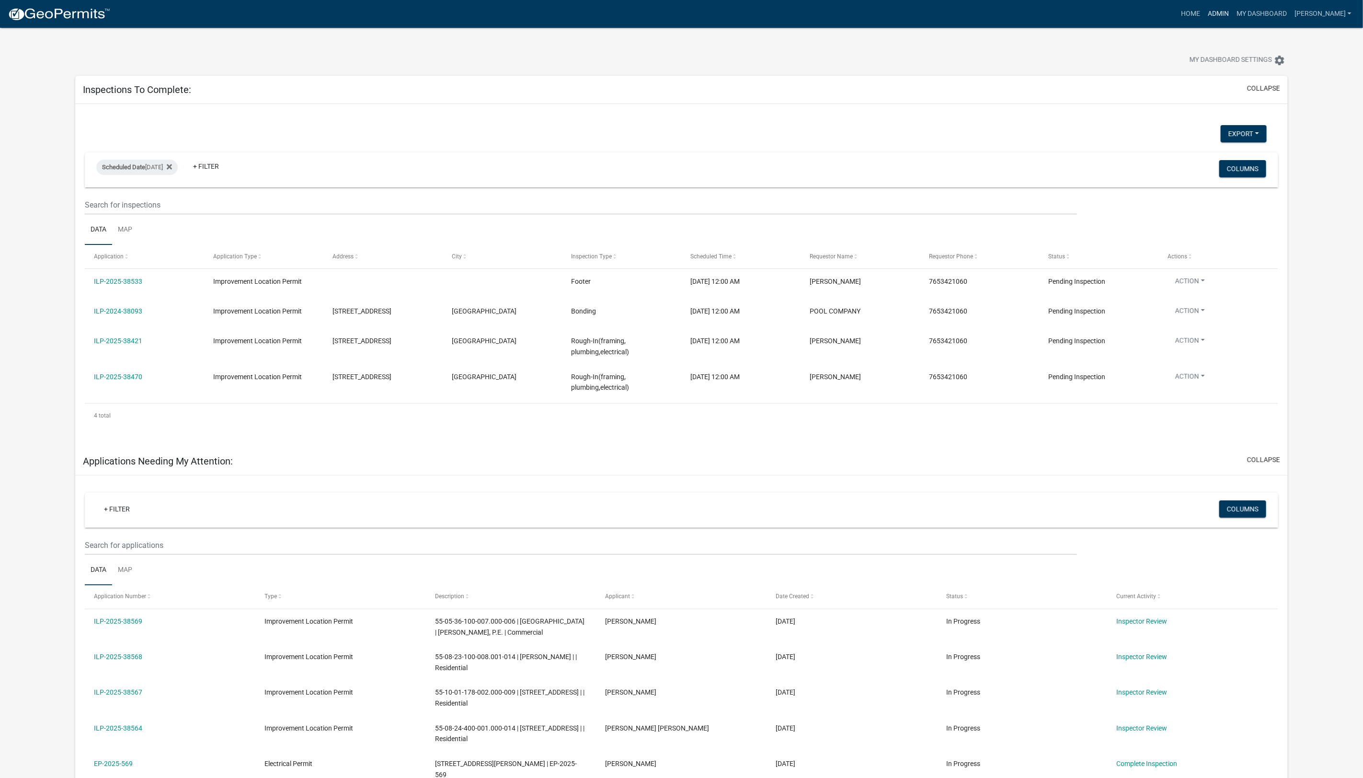
click at [1233, 19] on link "Admin" at bounding box center [1218, 14] width 29 height 18
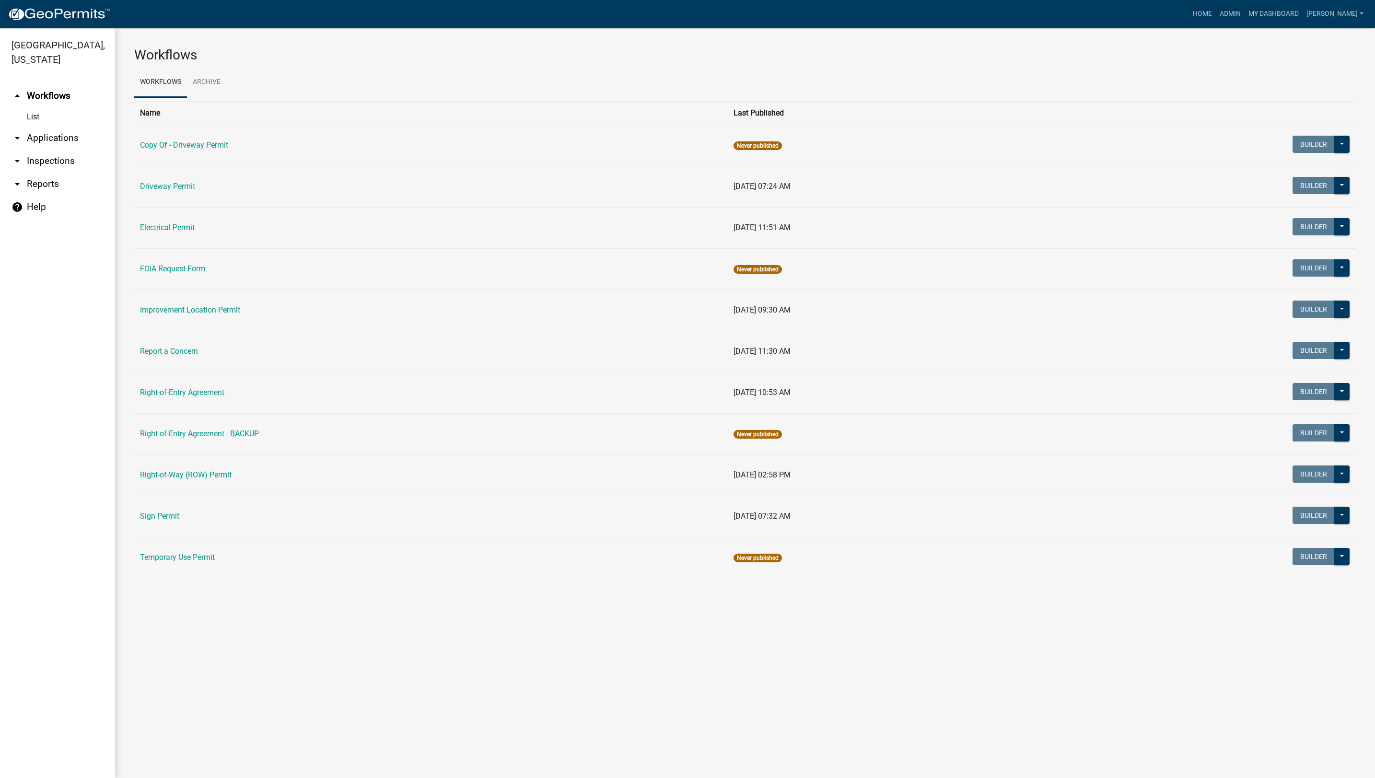
click at [232, 314] on link "Improvement Location Permit" at bounding box center [190, 309] width 100 height 9
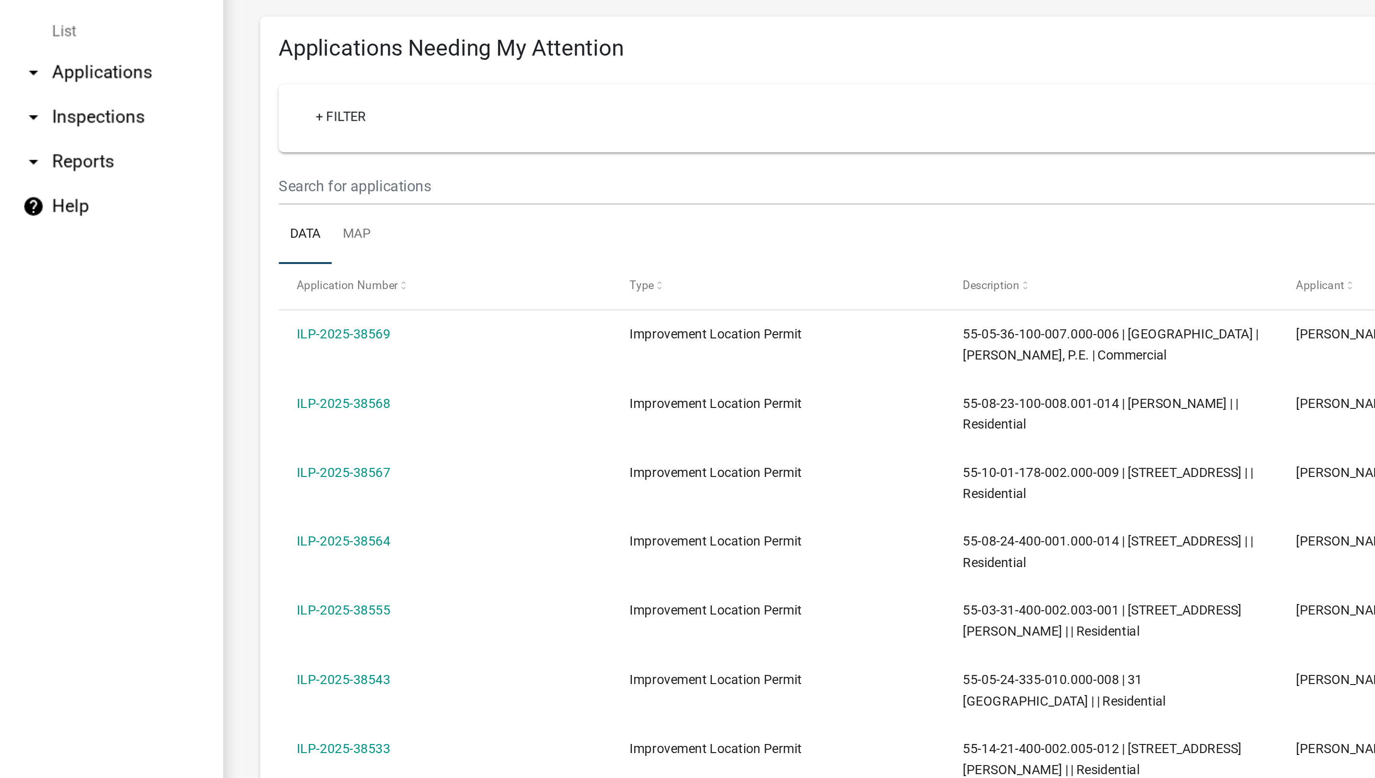
click at [54, 161] on link "arrow_drop_down Inspections" at bounding box center [57, 161] width 115 height 23
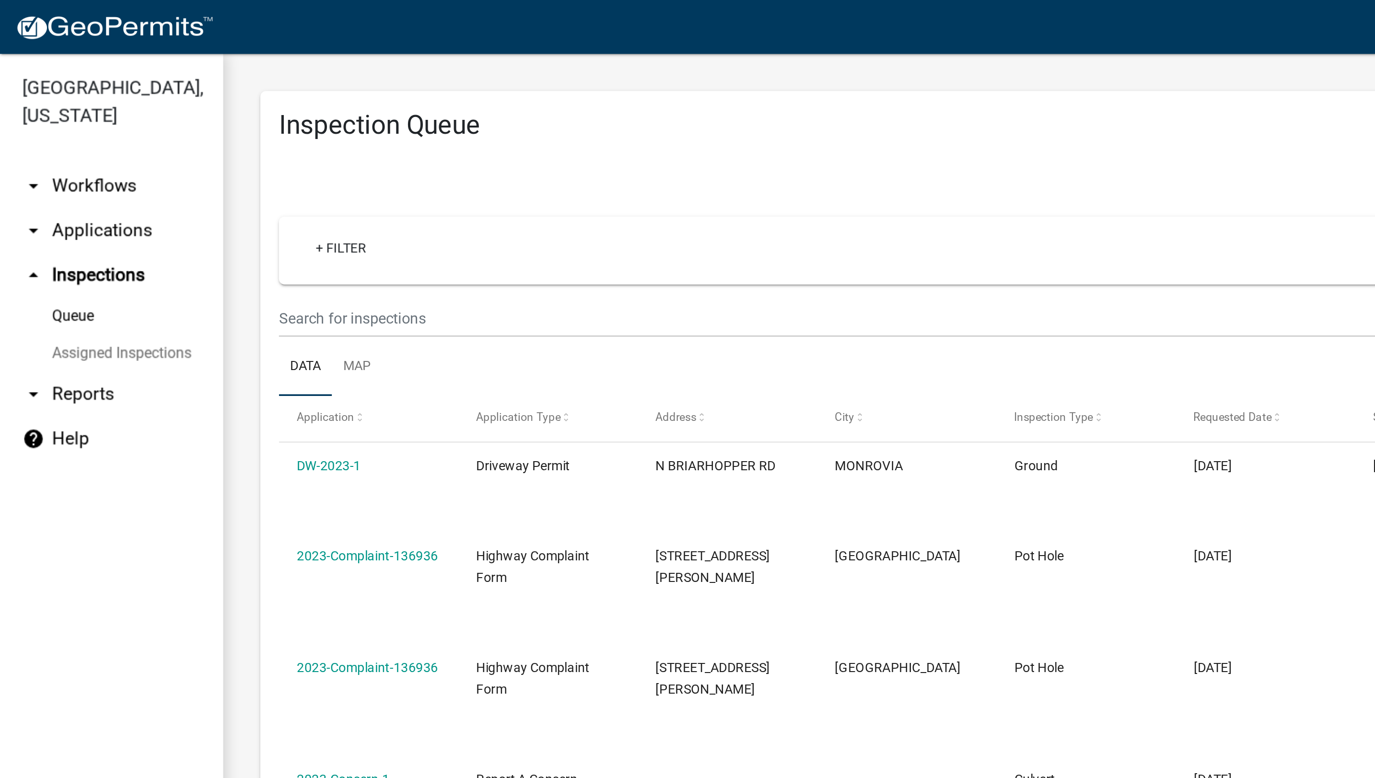
click at [62, 145] on link "arrow_drop_up Inspections" at bounding box center [57, 141] width 115 height 23
click at [52, 116] on link "arrow_drop_down Applications" at bounding box center [57, 118] width 115 height 23
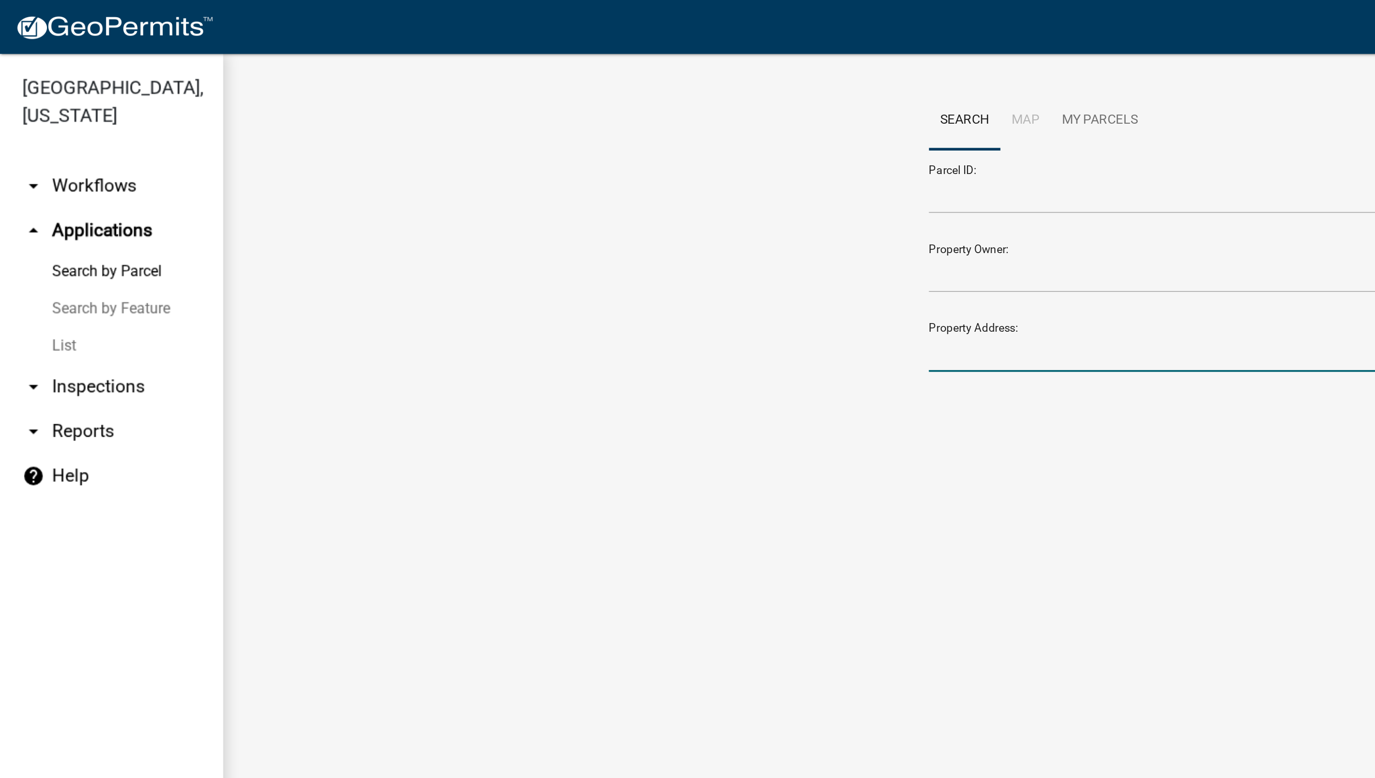
click at [536, 180] on input "Property Address:" at bounding box center [597, 182] width 237 height 20
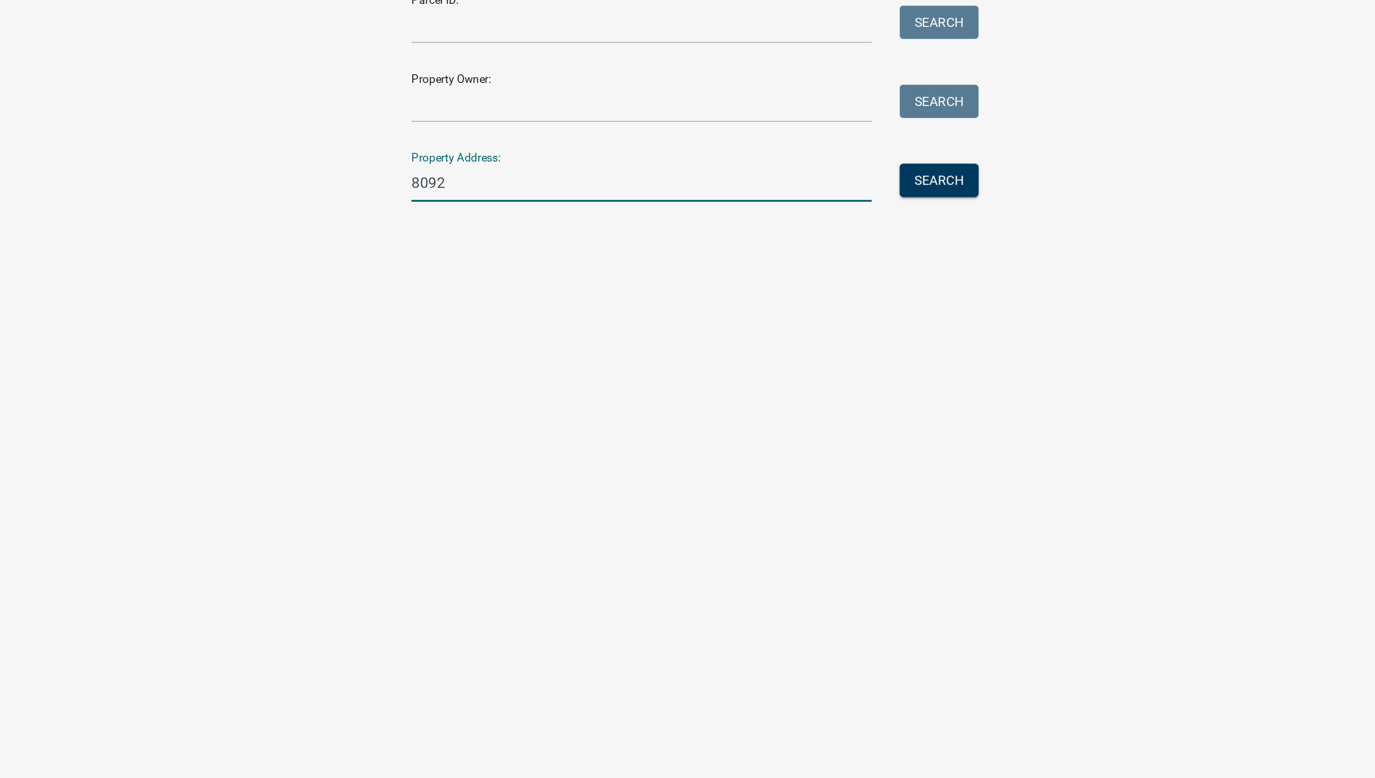
type input "8092"
click at [751, 176] on button "Search" at bounding box center [750, 180] width 41 height 17
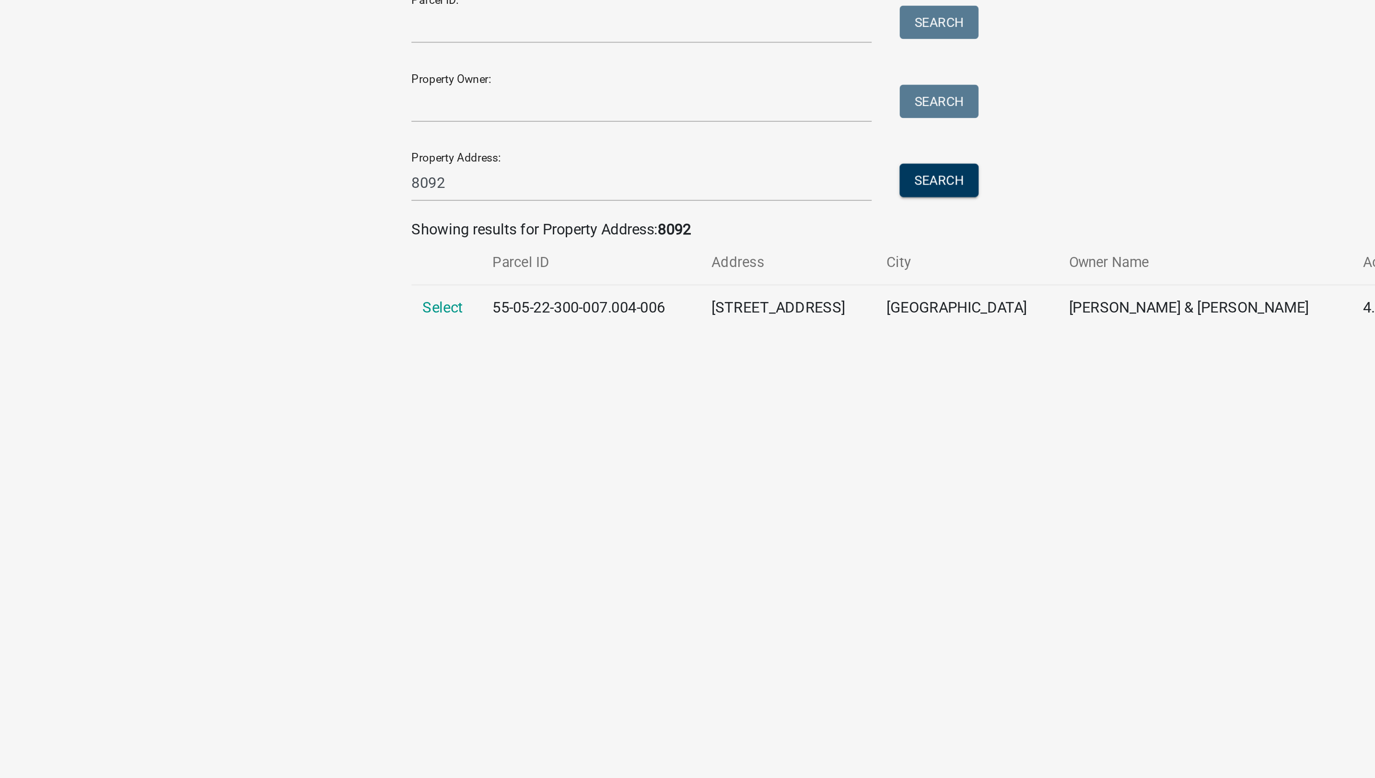
click at [499, 246] on span "Select" at bounding box center [495, 246] width 21 height 9
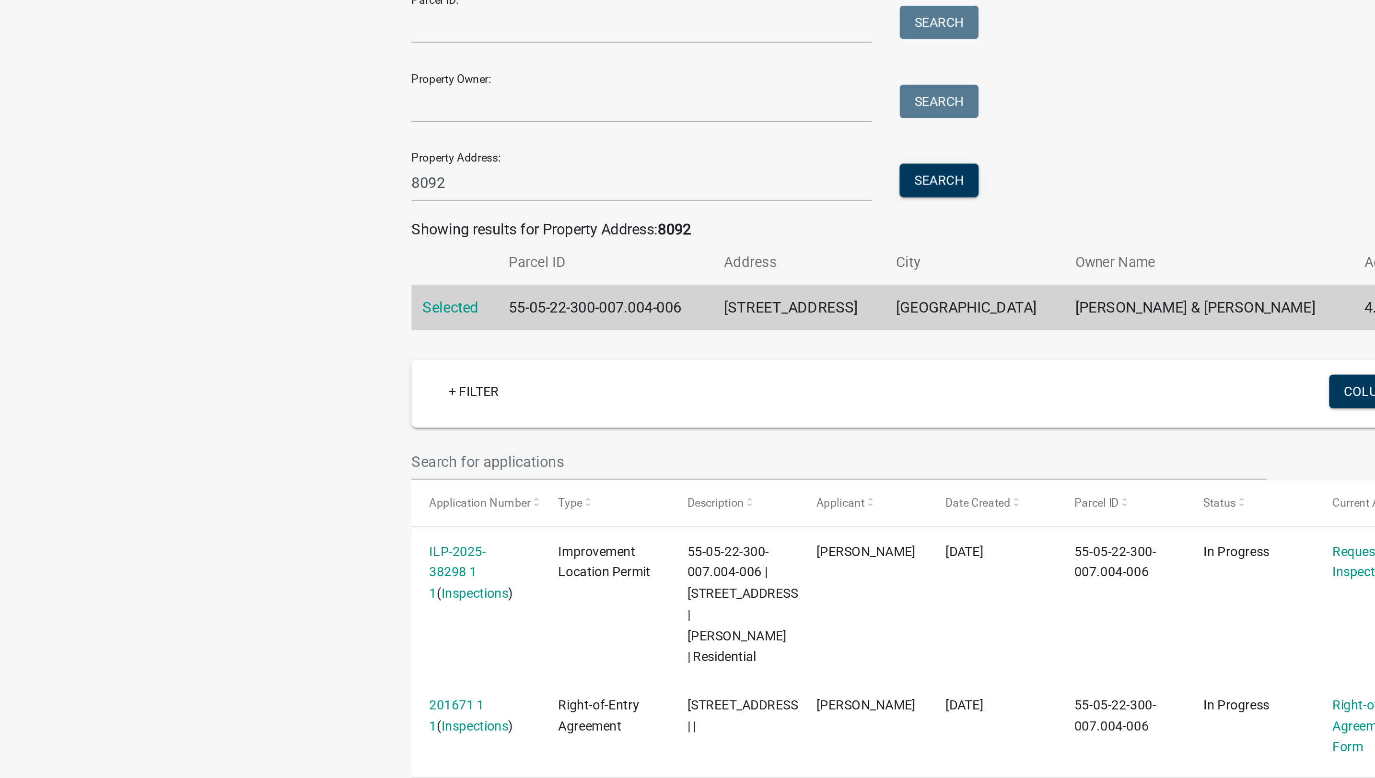
click at [510, 373] on link "ILP-2025-38298 1 1" at bounding box center [502, 383] width 29 height 30
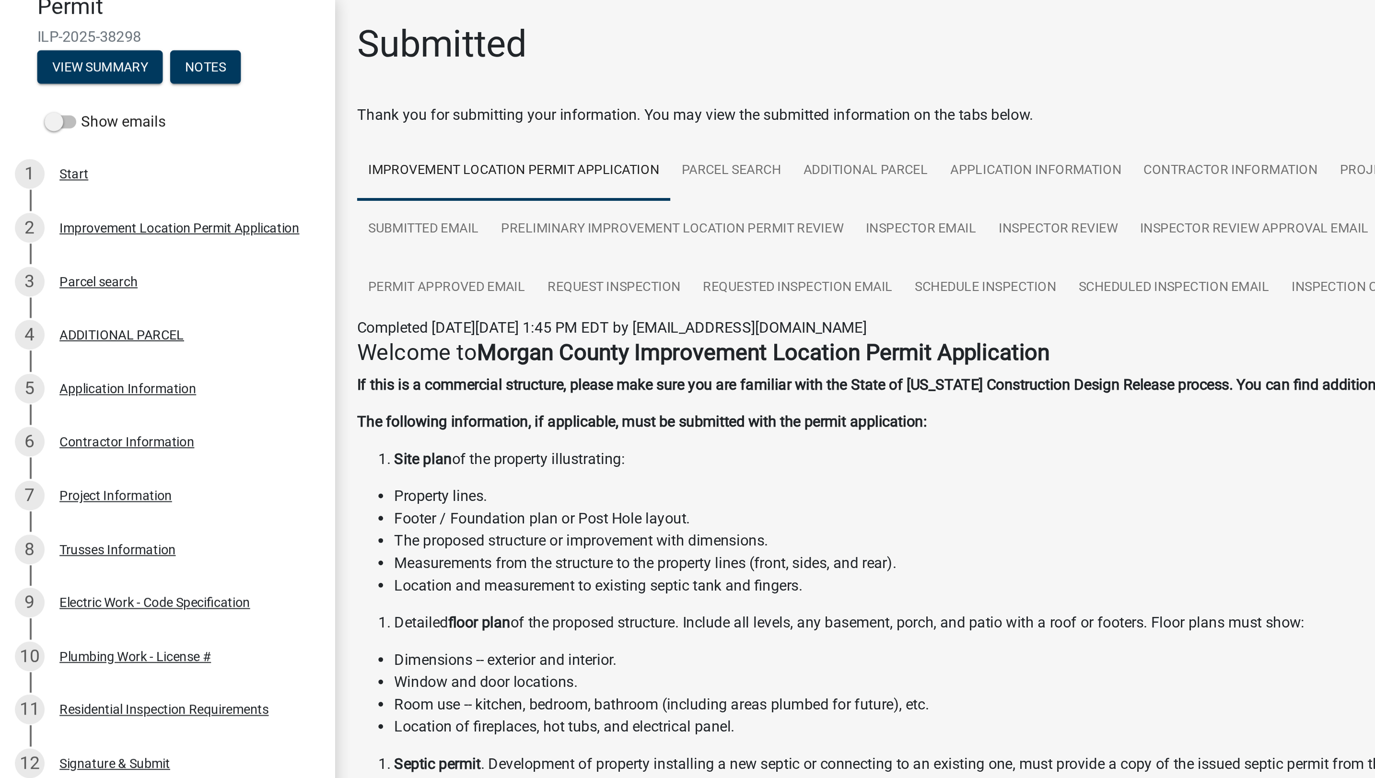
scroll to position [111, 0]
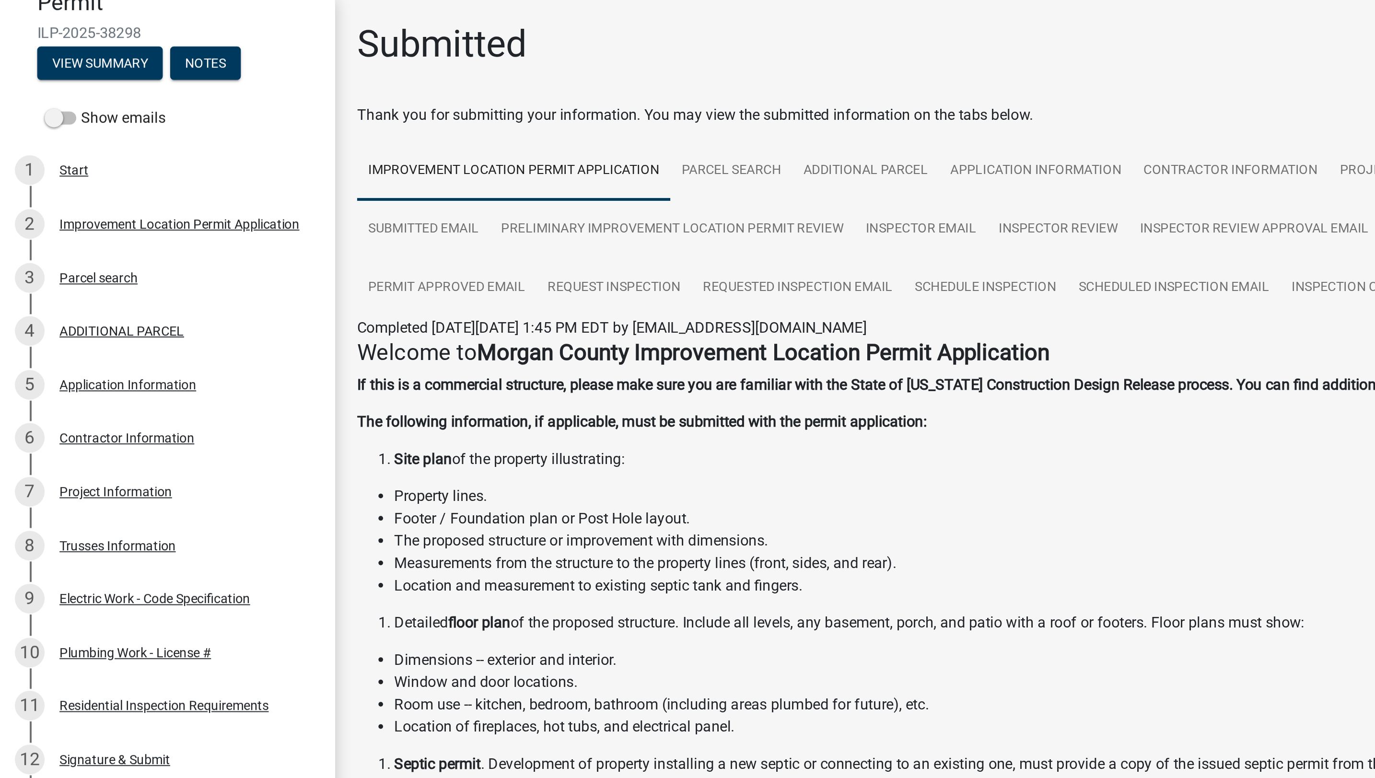
click at [73, 256] on div "7 Project Information" at bounding box center [83, 253] width 150 height 15
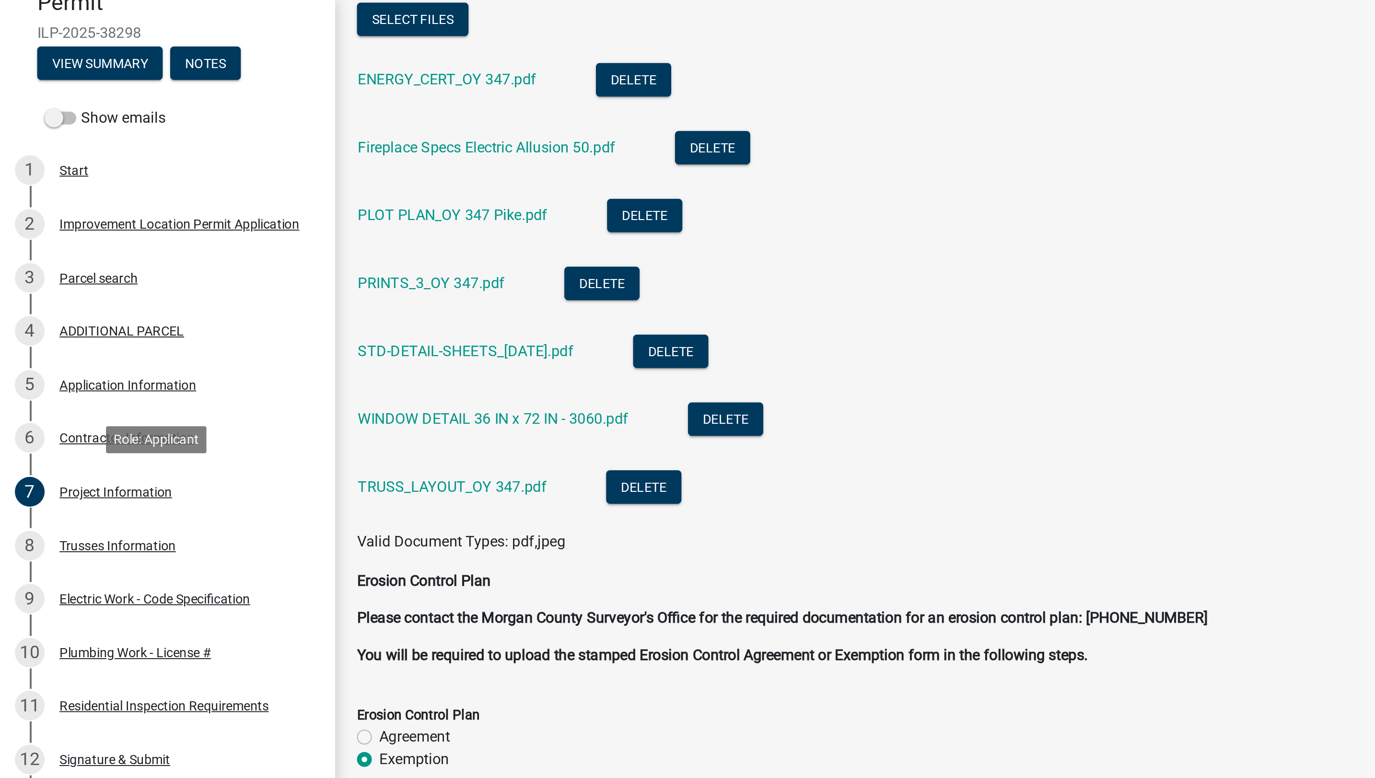
scroll to position [1847, 0]
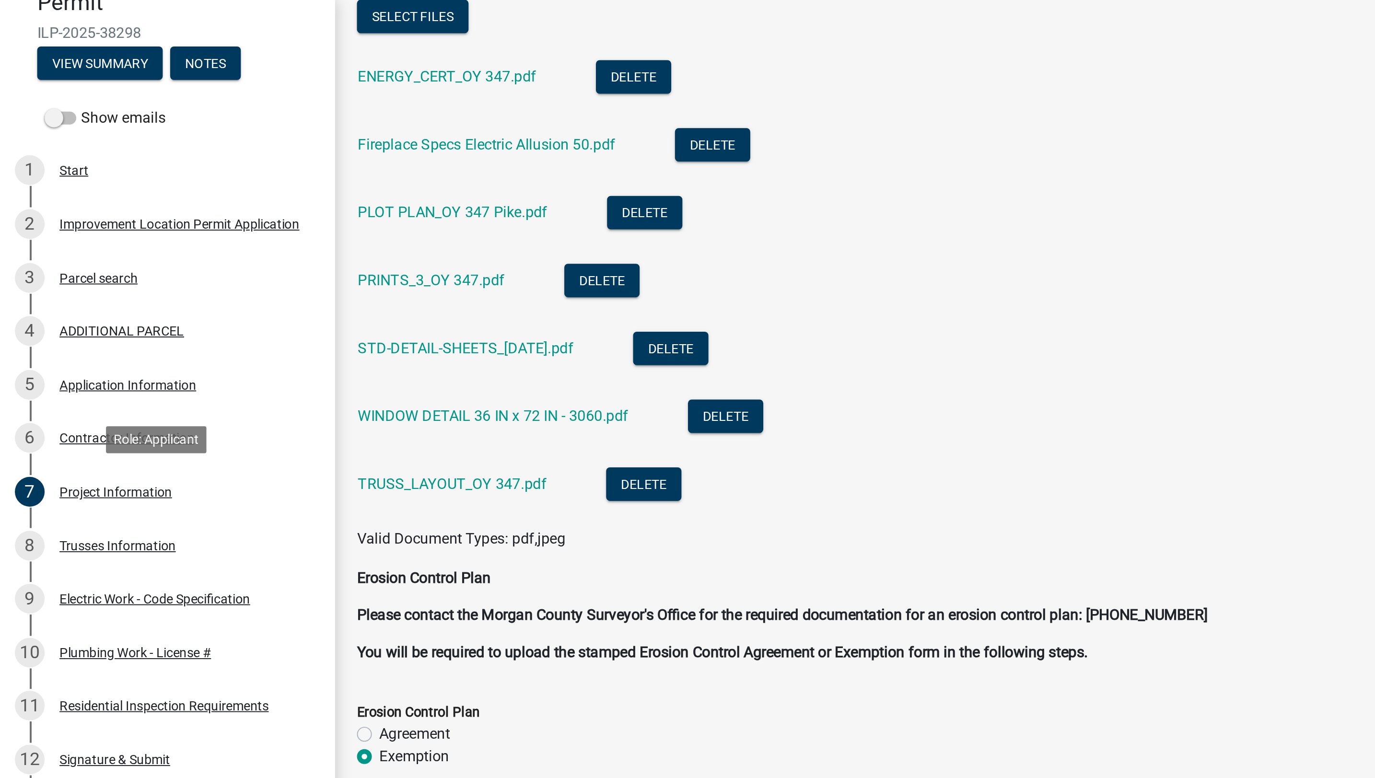
click at [226, 148] on link "PRINTS_3_OY 347.pdf" at bounding box center [223, 144] width 76 height 9
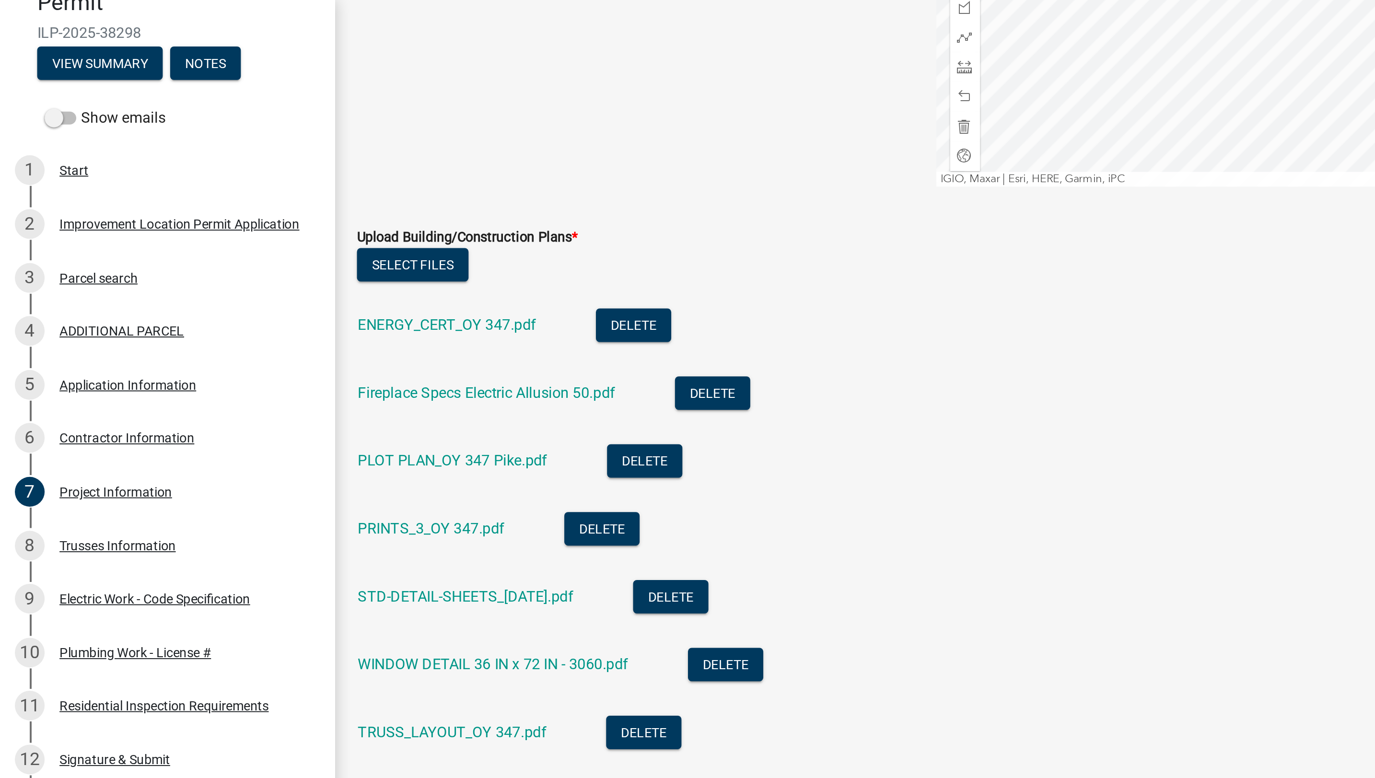
scroll to position [1700, 0]
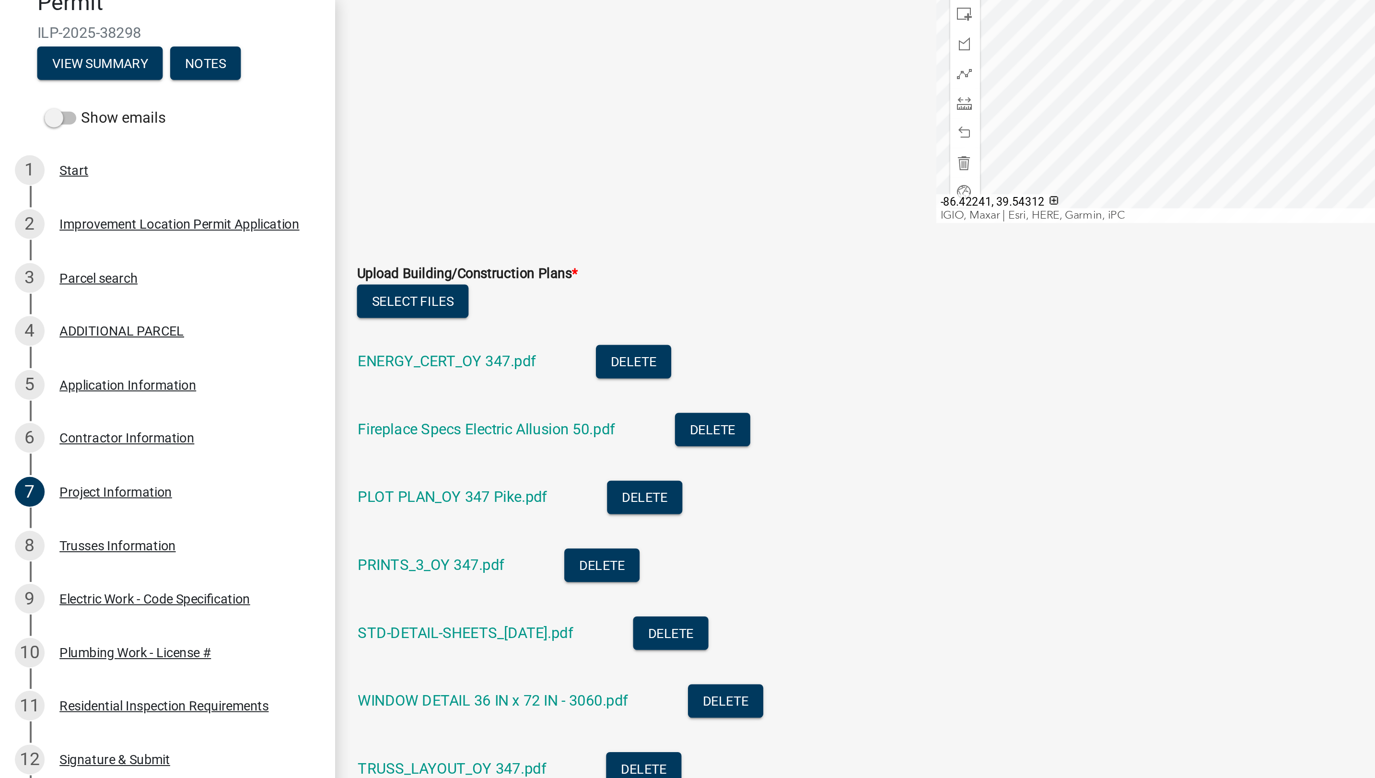
click at [700, 319] on li "STD-DETAIL-SHEETS_[DATE].pdf Delete" at bounding box center [773, 327] width 1179 height 35
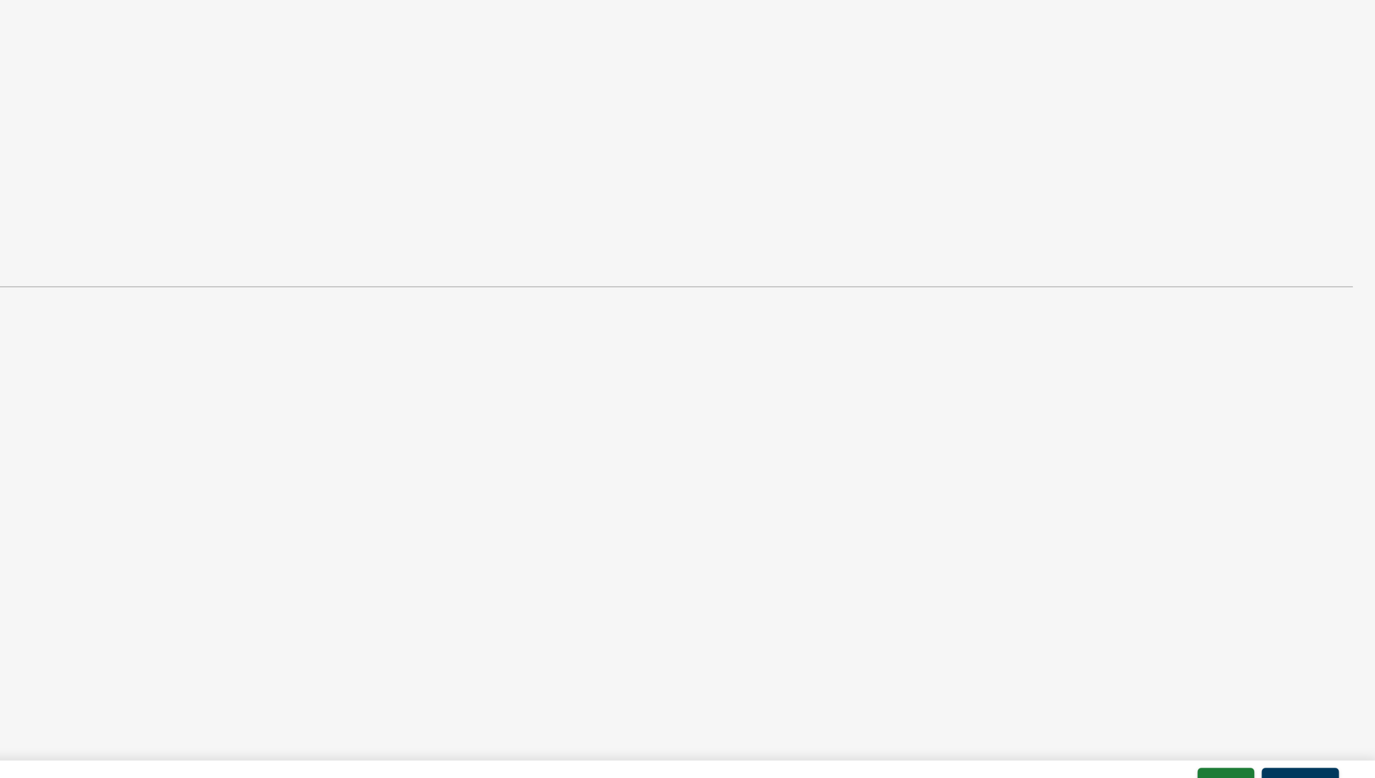
scroll to position [0, 0]
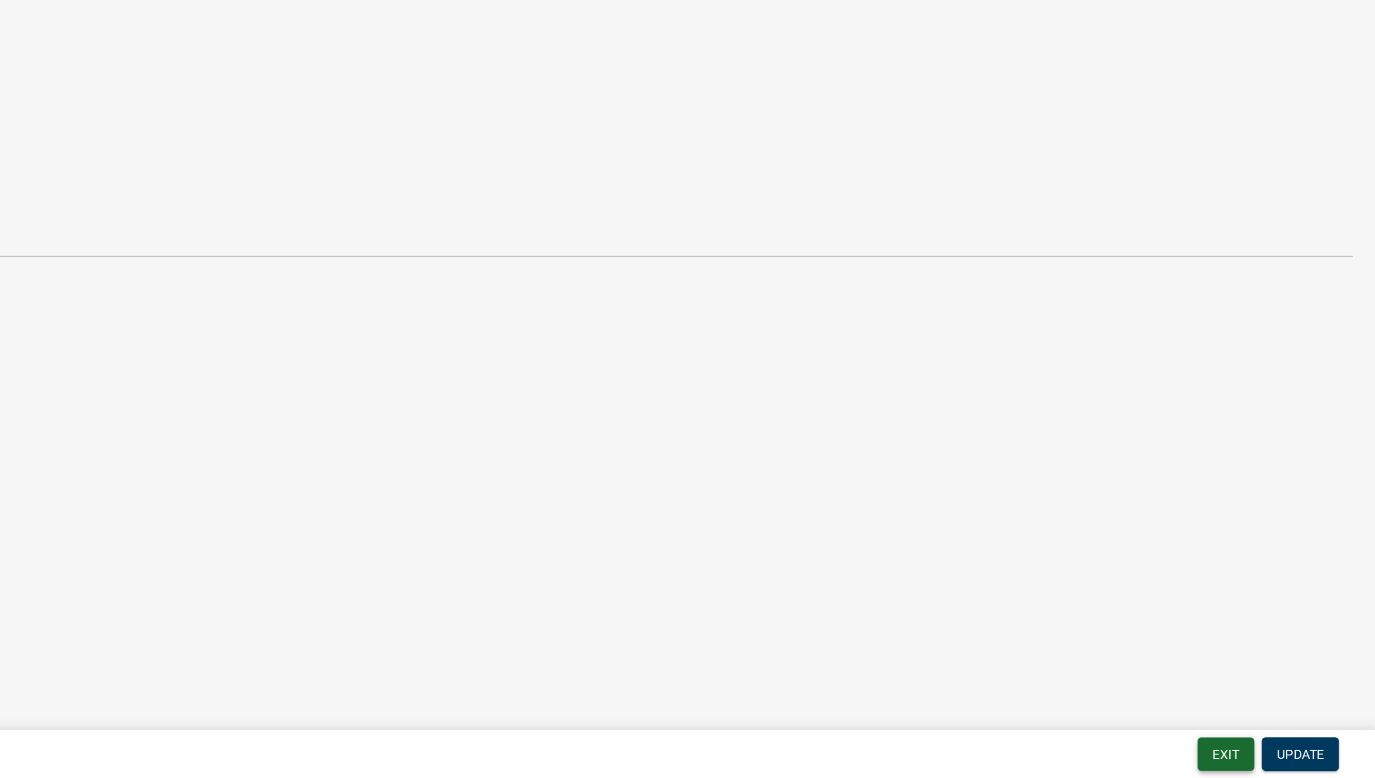
click at [1288, 766] on button "Exit" at bounding box center [1297, 765] width 29 height 17
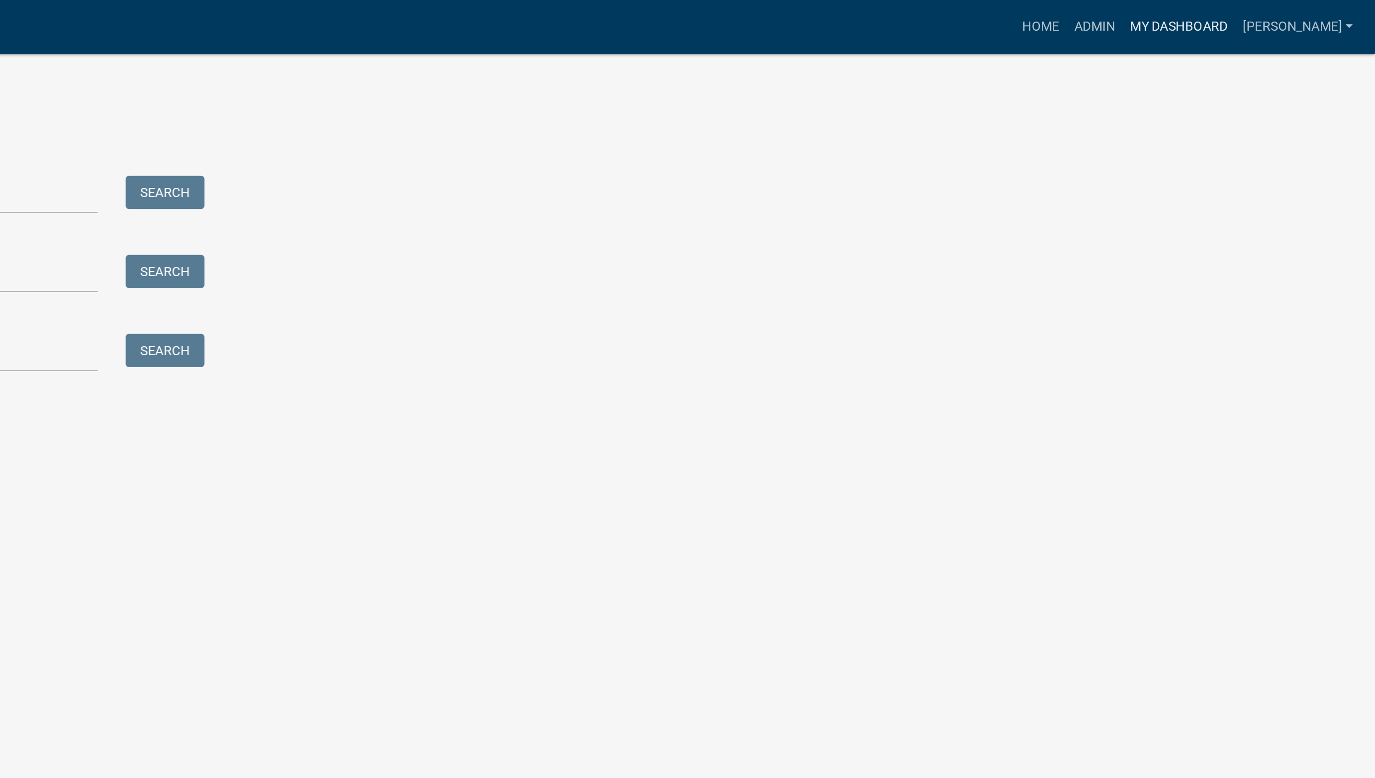
click at [1290, 13] on link "My Dashboard" at bounding box center [1273, 14] width 58 height 18
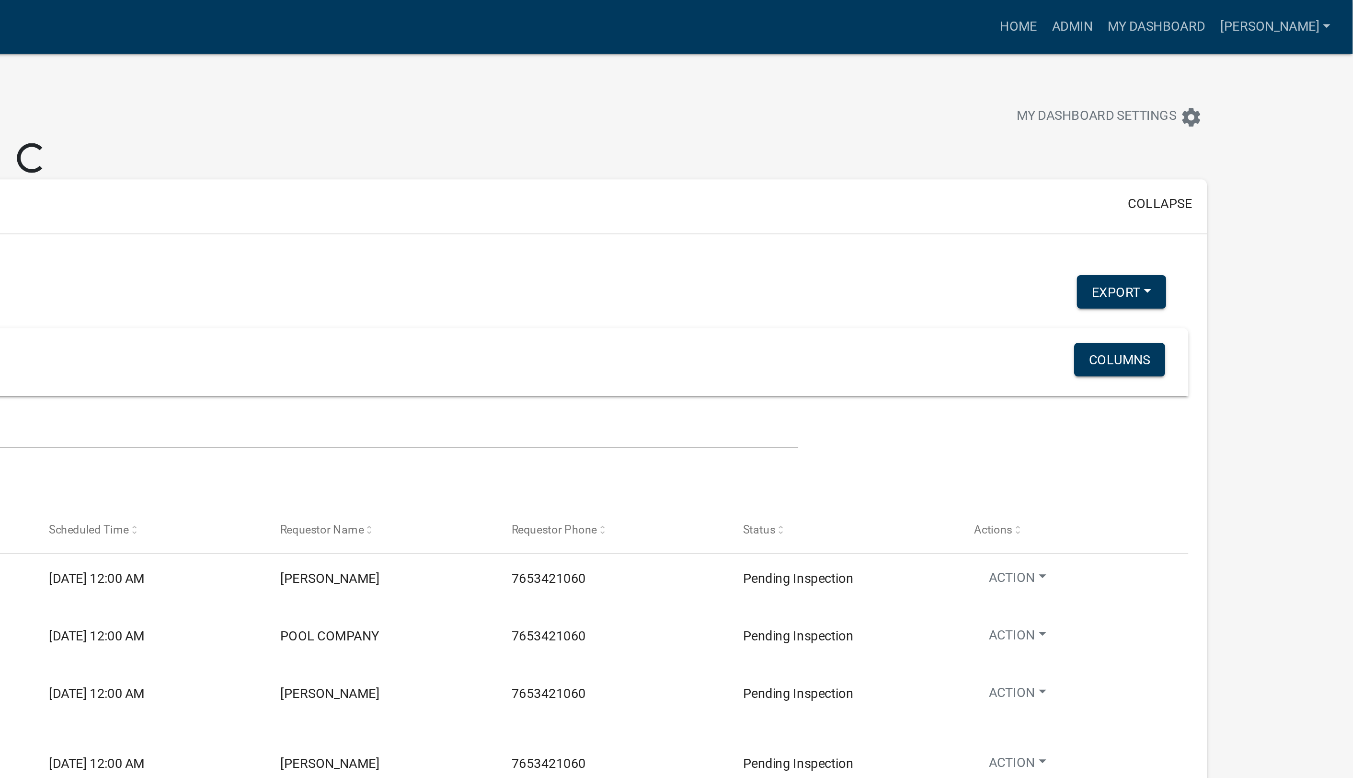
select select "1: 25"
